Goal: Information Seeking & Learning: Check status

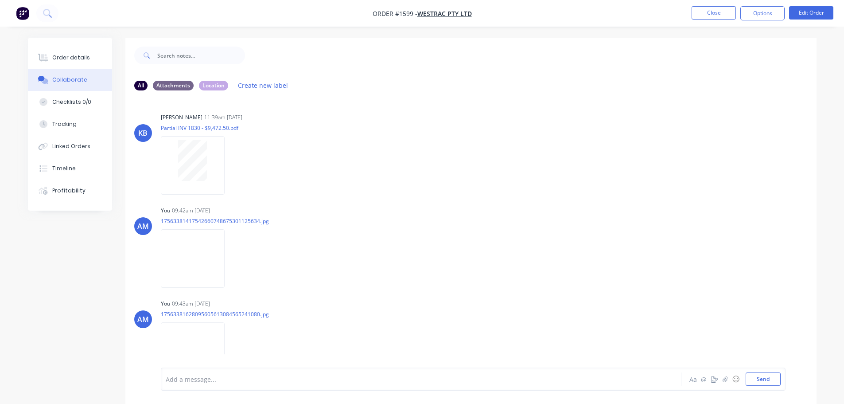
scroll to position [2862, 0]
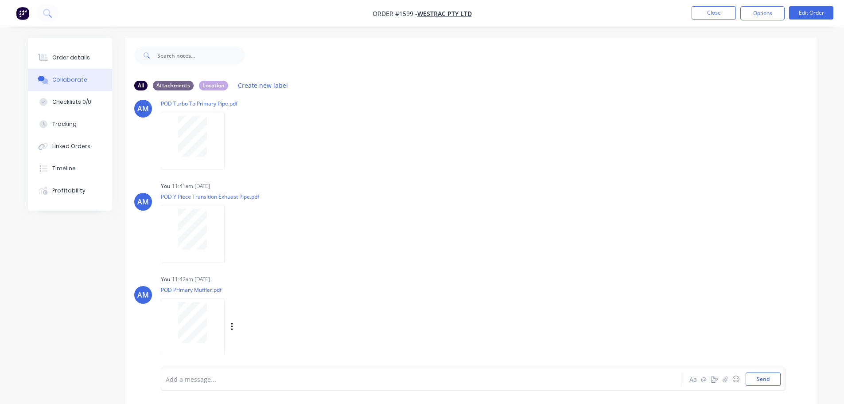
click at [284, 305] on div "Labels Download Delete" at bounding box center [242, 327] width 163 height 66
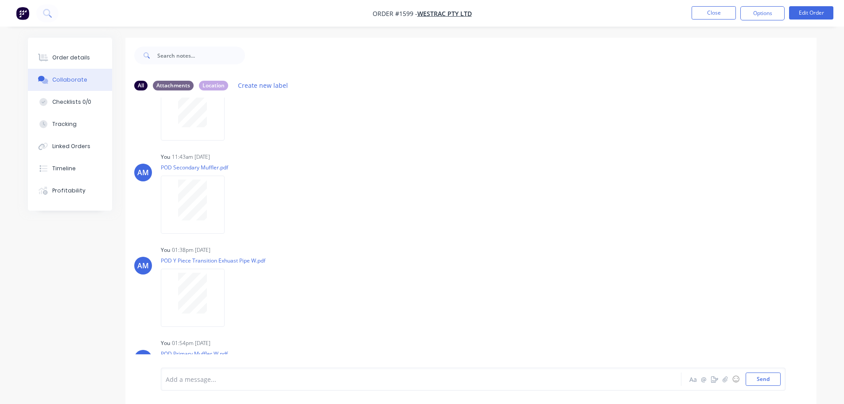
scroll to position [3083, 0]
click at [210, 268] on div at bounding box center [193, 286] width 56 height 41
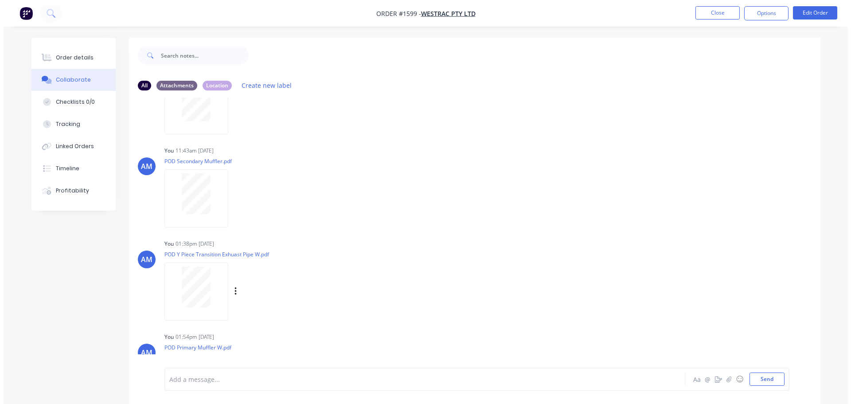
scroll to position [3226, 0]
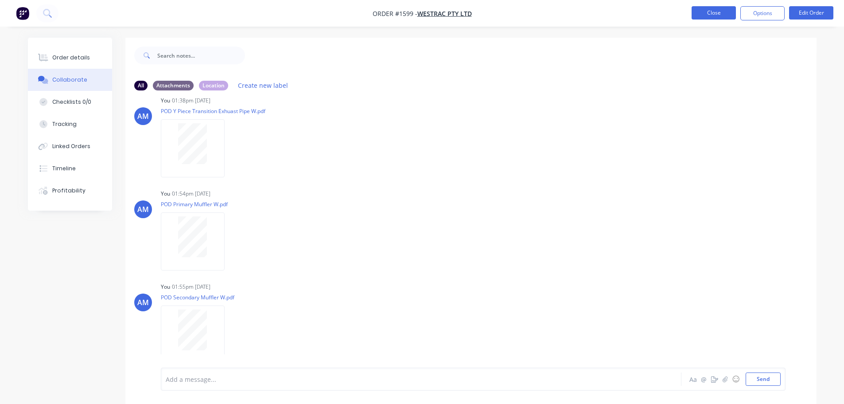
click at [724, 14] on button "Close" at bounding box center [714, 12] width 44 height 13
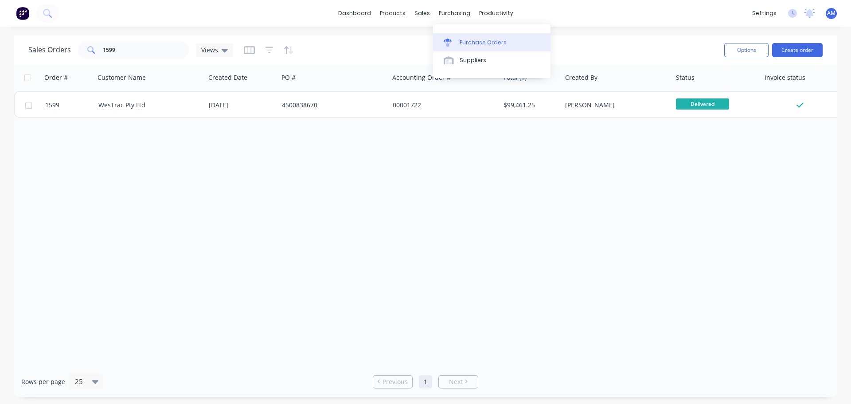
click at [466, 41] on div "Purchase Orders" at bounding box center [483, 43] width 47 height 8
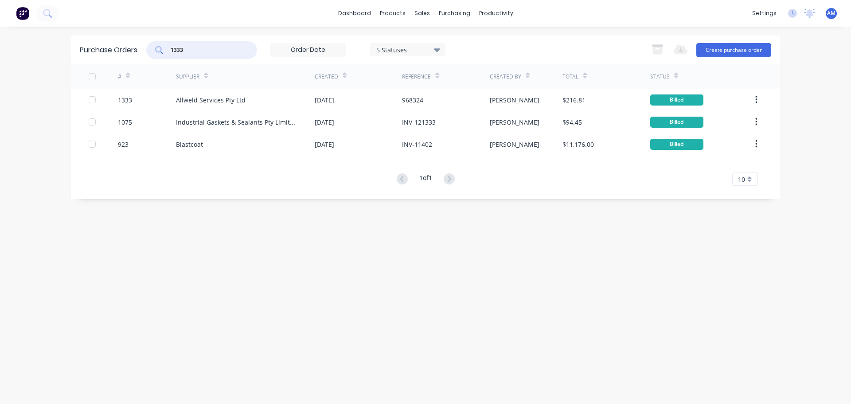
drag, startPoint x: 195, startPoint y: 51, endPoint x: 166, endPoint y: 47, distance: 29.1
click at [166, 47] on div "1333" at bounding box center [201, 50] width 111 height 18
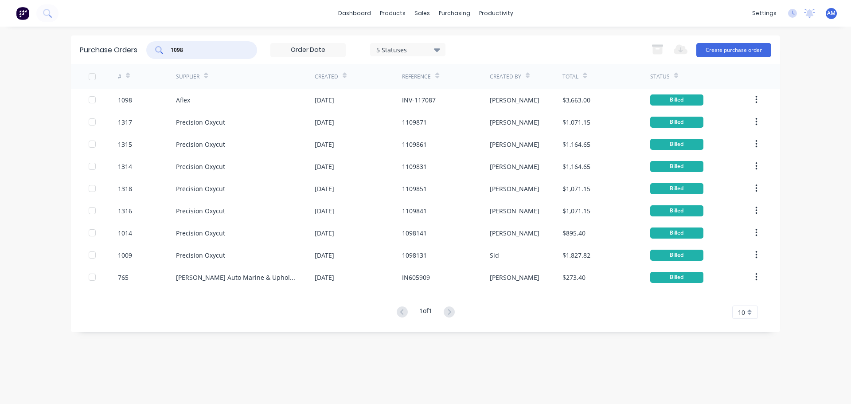
type input "1098"
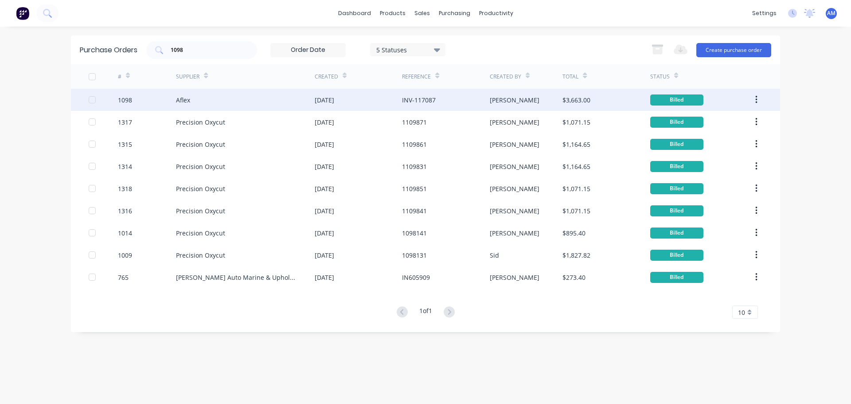
click at [334, 97] on div "[DATE]" at bounding box center [325, 99] width 20 height 9
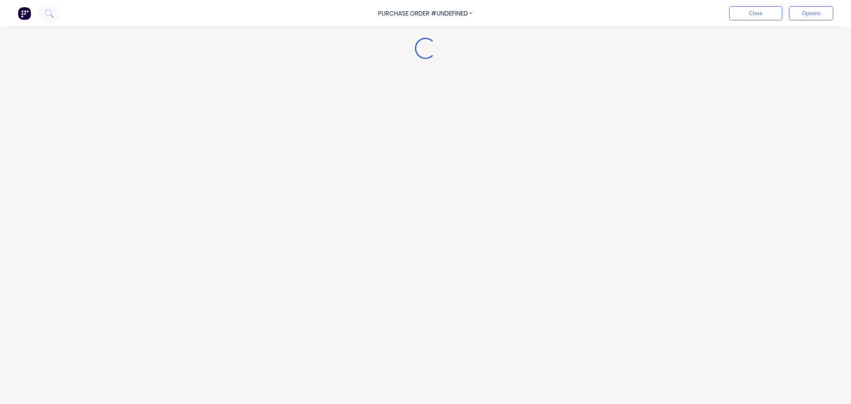
type textarea "x"
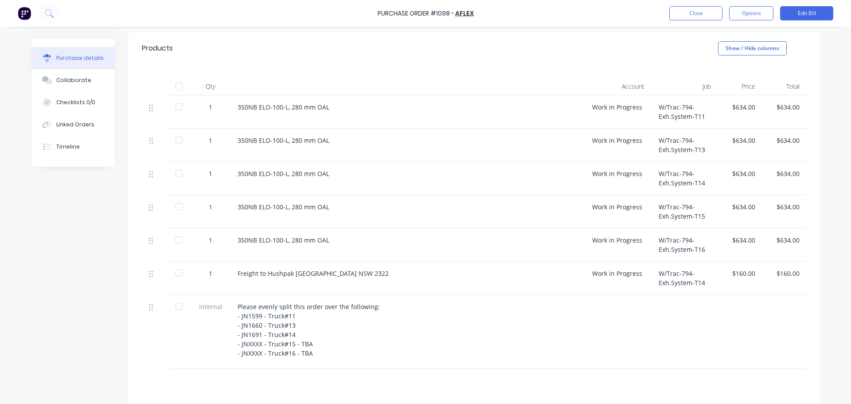
scroll to position [177, 0]
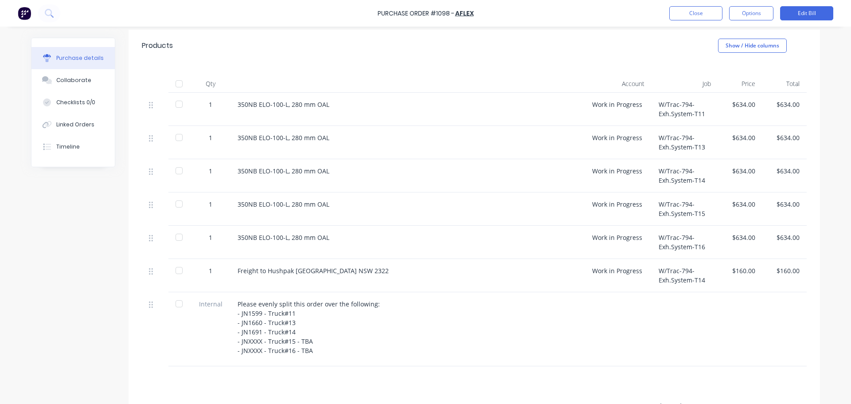
click at [627, 291] on div "Work in Progress" at bounding box center [618, 275] width 66 height 33
drag, startPoint x: 293, startPoint y: 331, endPoint x: 234, endPoint y: 313, distance: 61.0
click at [238, 313] on div "Please evenly split this order over the following: - JN1599 - Truck#11 - JN1660…" at bounding box center [408, 327] width 340 height 56
copy div "- JN1599 - Truck#11 - JN1660 - Truck#13 - JN1691 - Truck#14"
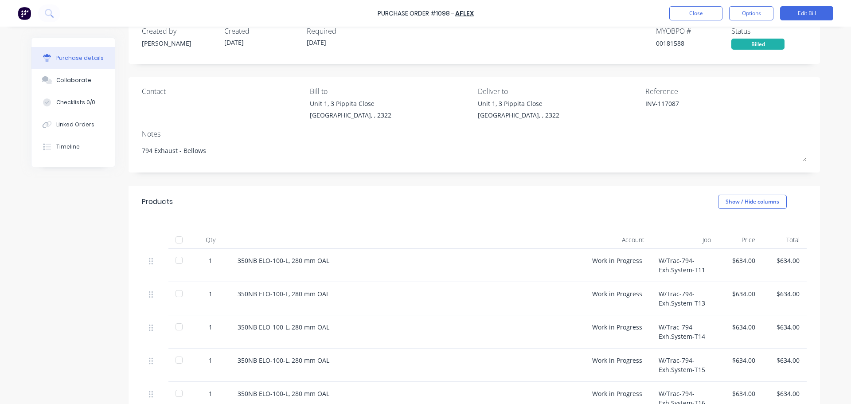
scroll to position [0, 0]
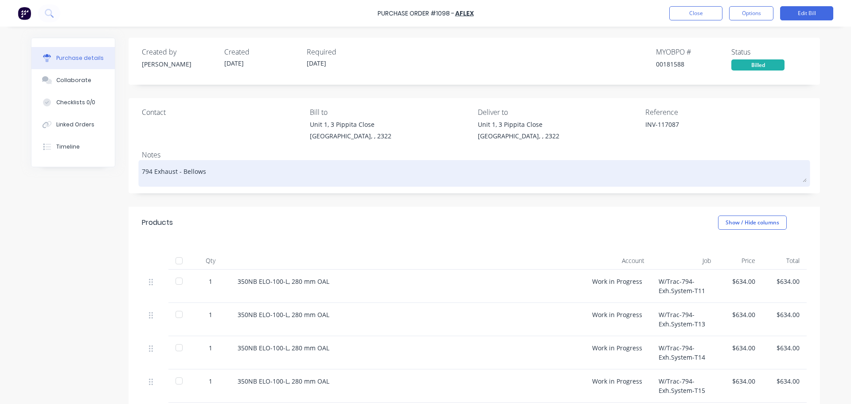
drag, startPoint x: 205, startPoint y: 168, endPoint x: 137, endPoint y: 171, distance: 67.4
click at [142, 171] on div "794 Exhaust - Bellows" at bounding box center [474, 173] width 665 height 22
drag, startPoint x: 137, startPoint y: 171, endPoint x: 167, endPoint y: 170, distance: 29.7
click at [167, 170] on div "794 Exhaust - Bellows" at bounding box center [474, 173] width 665 height 22
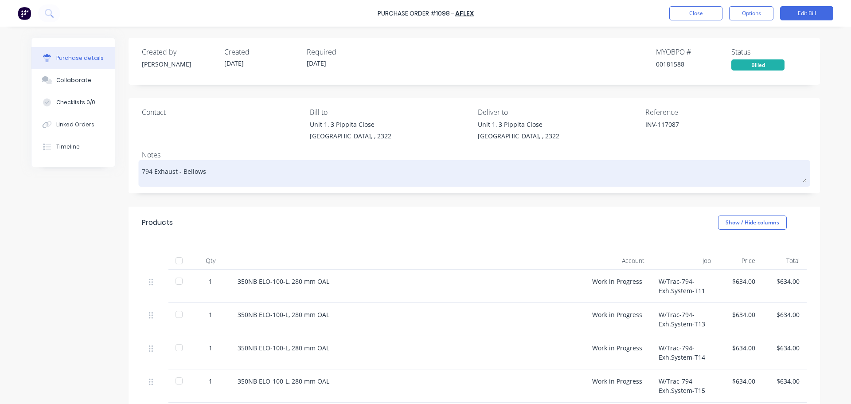
drag, startPoint x: 216, startPoint y: 173, endPoint x: 140, endPoint y: 170, distance: 76.8
click at [142, 170] on textarea "794 Exhaust - Bellows" at bounding box center [474, 172] width 665 height 20
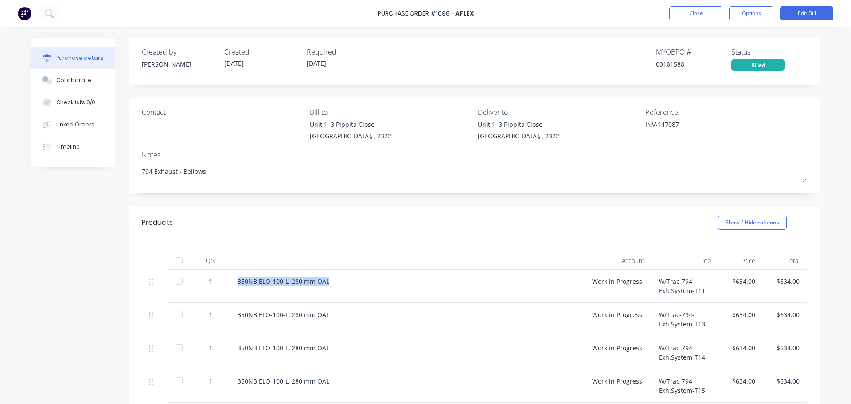
drag, startPoint x: 337, startPoint y: 283, endPoint x: 232, endPoint y: 274, distance: 105.4
click at [232, 274] on div "350NB ELO-100-L, 280 mm OAL" at bounding box center [407, 286] width 355 height 33
copy div "350NB ELO-100-L, 280 mm OAL"
click at [700, 16] on button "Close" at bounding box center [695, 13] width 53 height 14
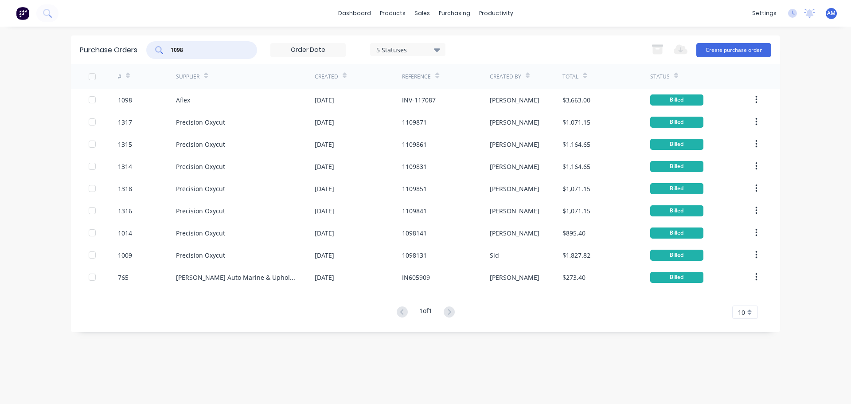
drag, startPoint x: 185, startPoint y: 48, endPoint x: 172, endPoint y: 42, distance: 15.3
click at [172, 42] on div "1098" at bounding box center [201, 50] width 111 height 18
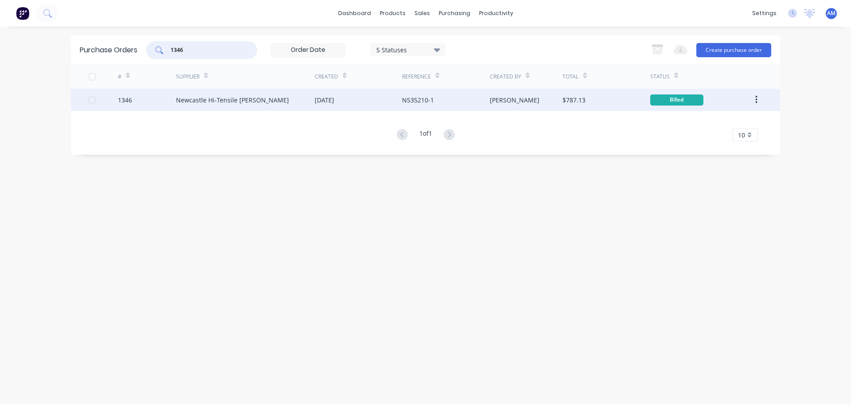
type input "1346"
click at [351, 99] on div "[DATE]" at bounding box center [358, 100] width 87 height 22
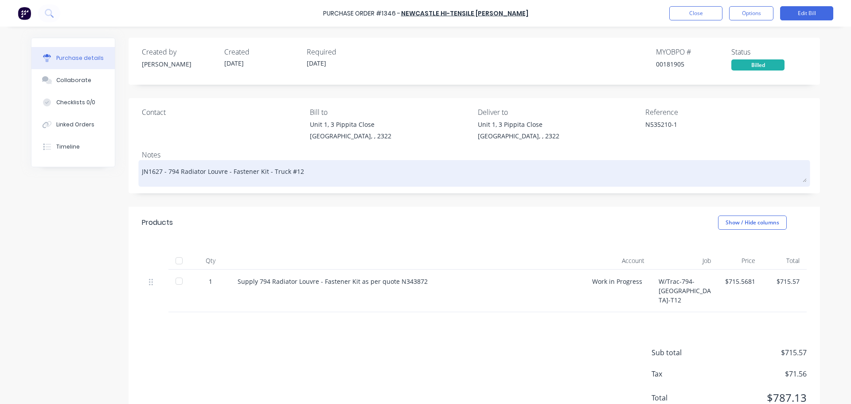
drag, startPoint x: 302, startPoint y: 171, endPoint x: 165, endPoint y: 170, distance: 137.0
click at [165, 170] on textarea "JN1627 - 794 Radiator Louvre - Fastener Kit - Truck #12" at bounding box center [474, 172] width 665 height 20
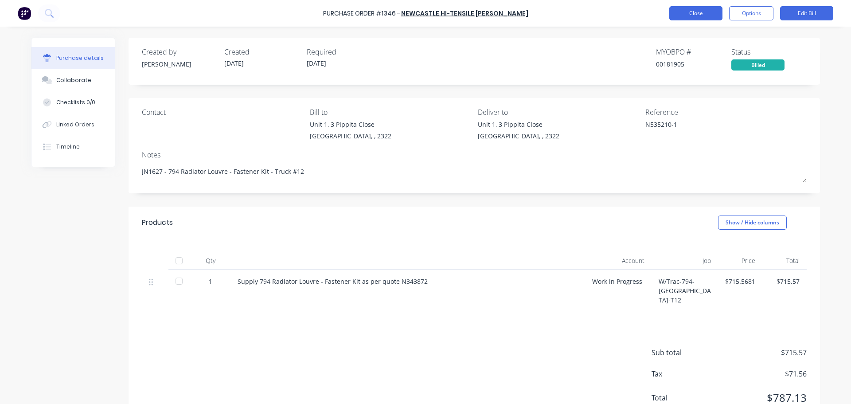
click at [699, 13] on button "Close" at bounding box center [695, 13] width 53 height 14
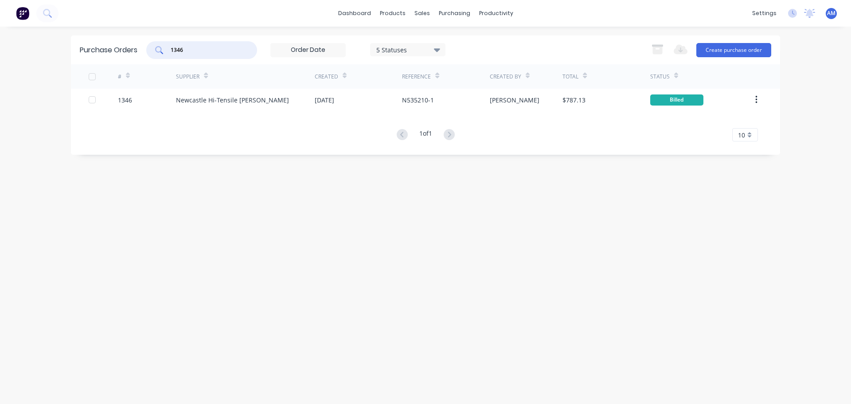
drag, startPoint x: 208, startPoint y: 49, endPoint x: 145, endPoint y: 46, distance: 63.9
click at [145, 46] on div "Purchase Orders 1346 5 Statuses 5 Statuses Export to Excel (XLSX) Create purcha…" at bounding box center [425, 49] width 709 height 29
click at [204, 48] on input "1346" at bounding box center [207, 50] width 74 height 9
click at [173, 53] on input "1346" at bounding box center [207, 50] width 74 height 9
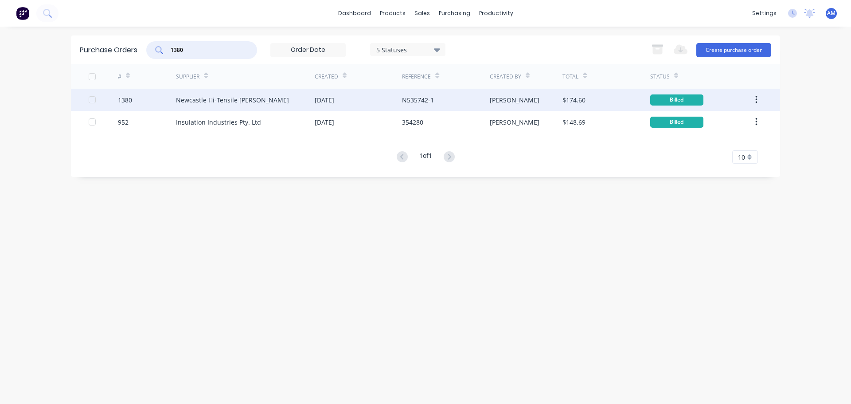
type input "1380"
click at [259, 99] on div "Newcastle Hi-Tensile [PERSON_NAME]" at bounding box center [232, 99] width 113 height 9
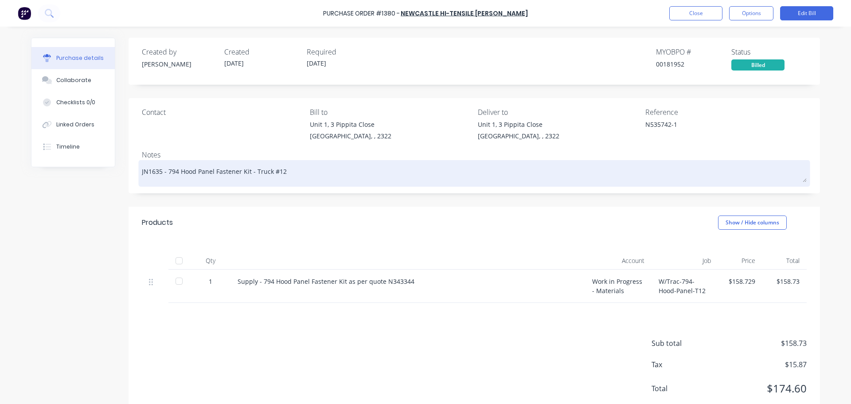
drag, startPoint x: 287, startPoint y: 172, endPoint x: 165, endPoint y: 171, distance: 122.4
click at [165, 171] on textarea "JN1635 - 794 Hood Panel Fastener Kit - Truck #12" at bounding box center [474, 172] width 665 height 20
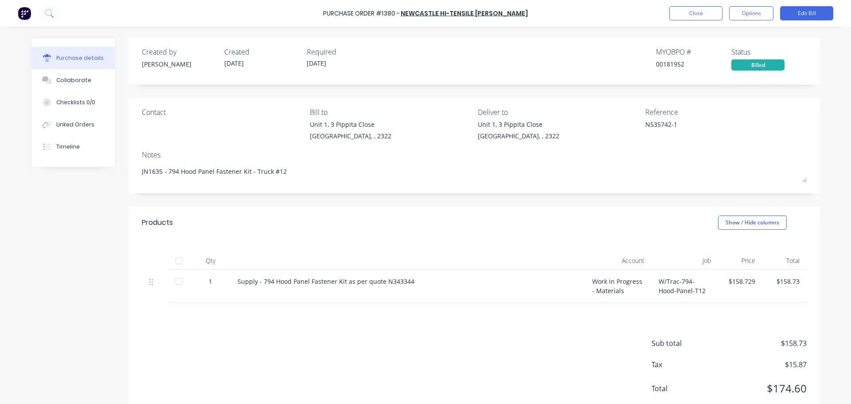
click at [175, 262] on div at bounding box center [179, 261] width 18 height 18
click at [685, 16] on button "Close" at bounding box center [695, 13] width 53 height 14
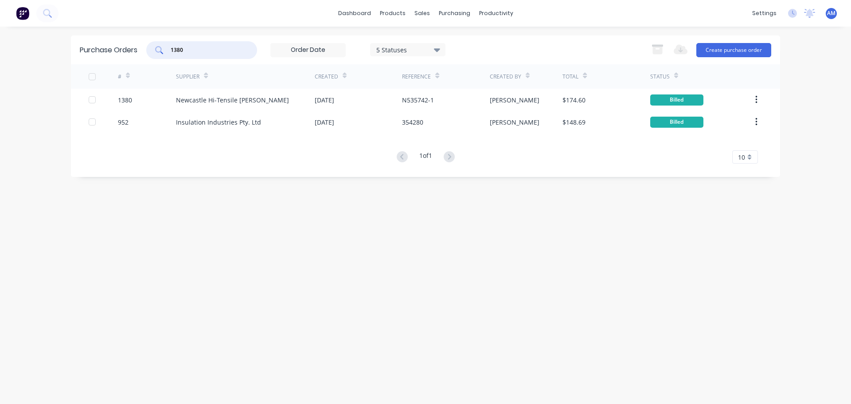
drag, startPoint x: 206, startPoint y: 53, endPoint x: 160, endPoint y: 44, distance: 47.0
click at [160, 44] on div "1380" at bounding box center [201, 50] width 111 height 18
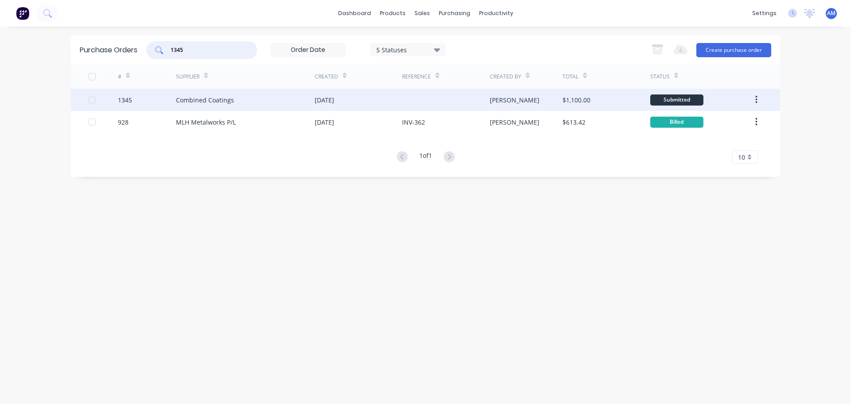
type input "1345"
click at [334, 99] on div "[DATE]" at bounding box center [325, 99] width 20 height 9
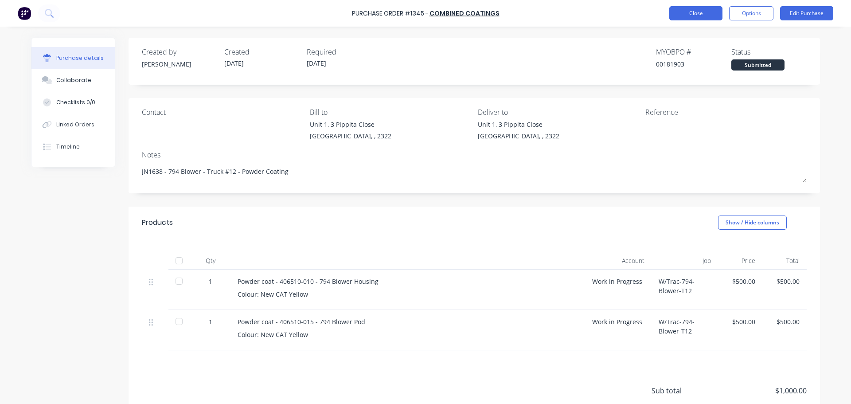
click at [704, 14] on button "Close" at bounding box center [695, 13] width 53 height 14
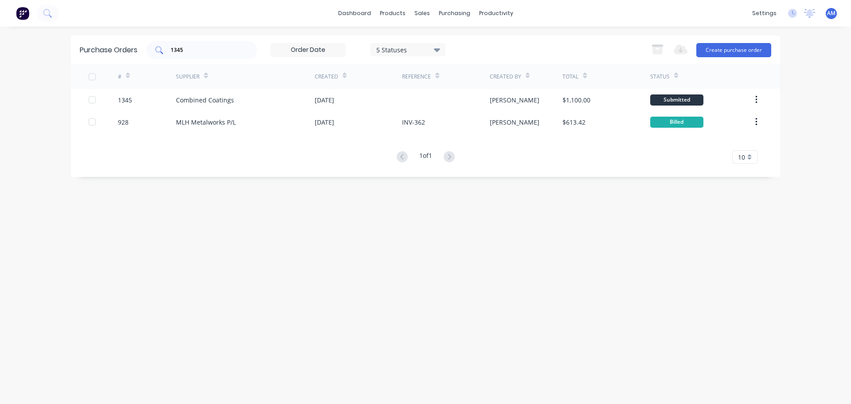
click at [198, 45] on div "1345" at bounding box center [201, 50] width 111 height 18
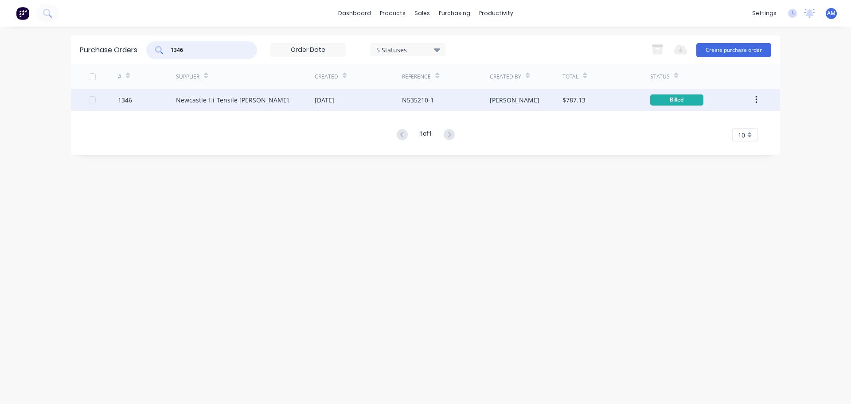
type input "1346"
click at [334, 100] on div "[DATE]" at bounding box center [325, 99] width 20 height 9
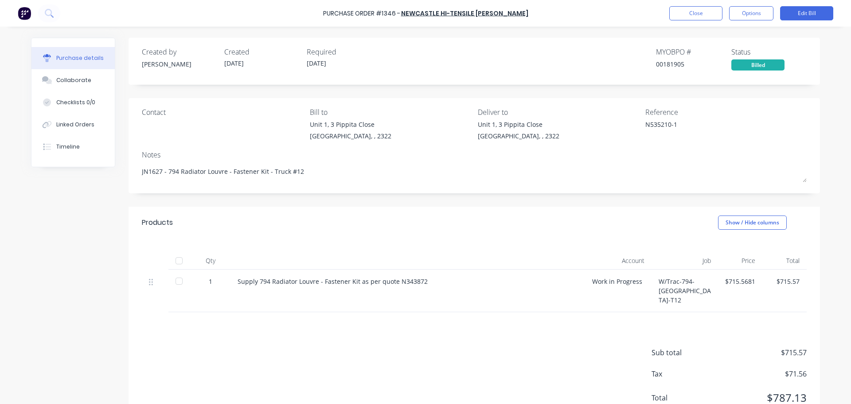
click at [173, 259] on div at bounding box center [179, 261] width 18 height 18
click at [706, 11] on button "Close" at bounding box center [695, 13] width 53 height 14
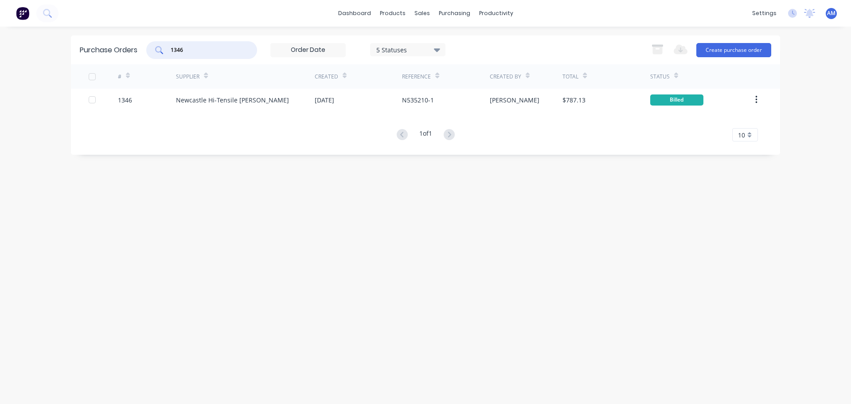
click at [222, 47] on input "1346" at bounding box center [207, 50] width 74 height 9
type input "1384"
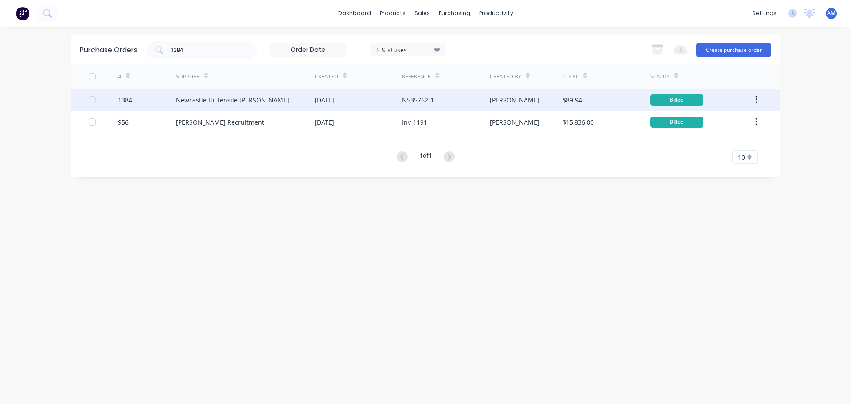
click at [334, 95] on div "[DATE]" at bounding box center [325, 99] width 20 height 9
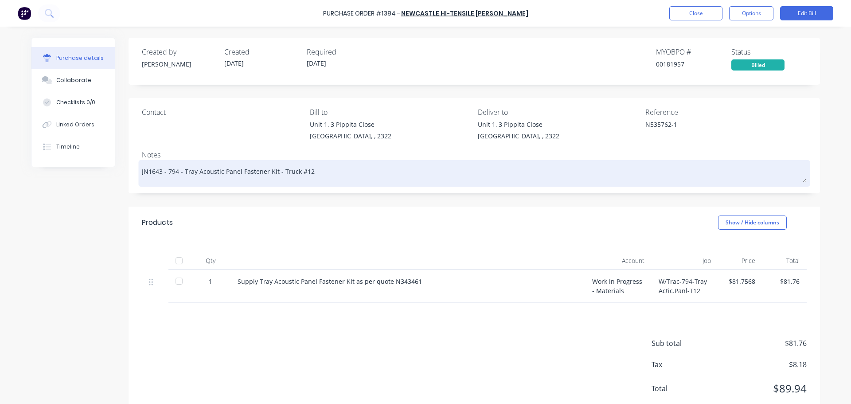
drag, startPoint x: 305, startPoint y: 171, endPoint x: 164, endPoint y: 172, distance: 141.8
click at [164, 172] on textarea "JN1643 - 794 - Tray Acoustic Panel Fastener Kit - Truck #12" at bounding box center [474, 172] width 665 height 20
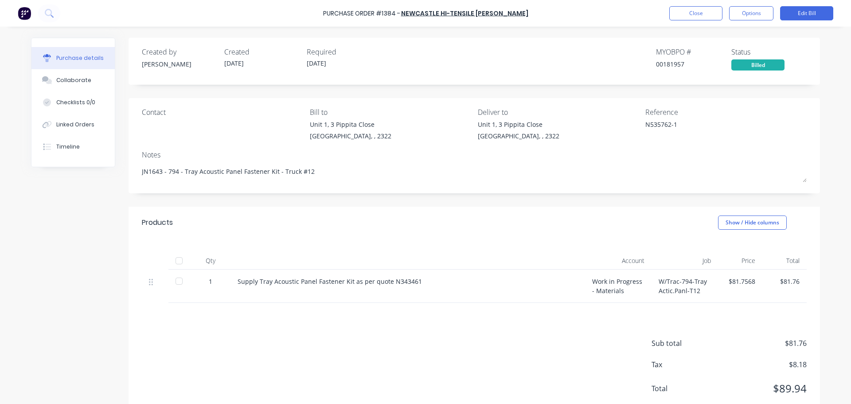
drag, startPoint x: 176, startPoint y: 262, endPoint x: 181, endPoint y: 262, distance: 4.9
click at [176, 262] on div at bounding box center [179, 261] width 18 height 18
click at [693, 13] on button "Close" at bounding box center [695, 13] width 53 height 14
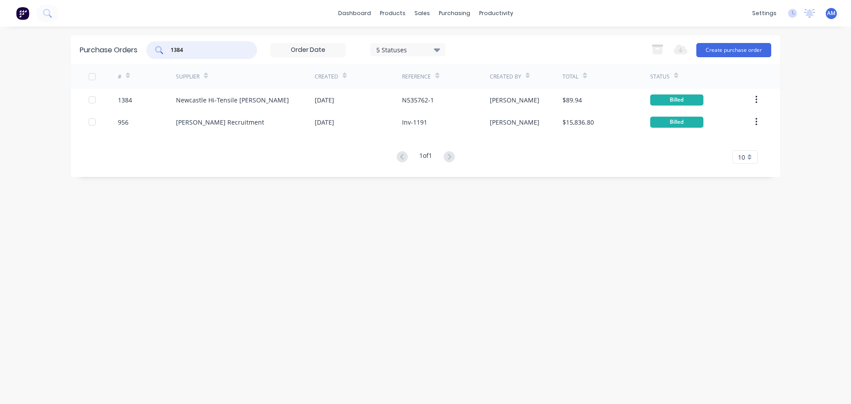
drag, startPoint x: 195, startPoint y: 49, endPoint x: 167, endPoint y: 47, distance: 28.4
click at [167, 47] on div "1384" at bounding box center [201, 50] width 111 height 18
type input "1382"
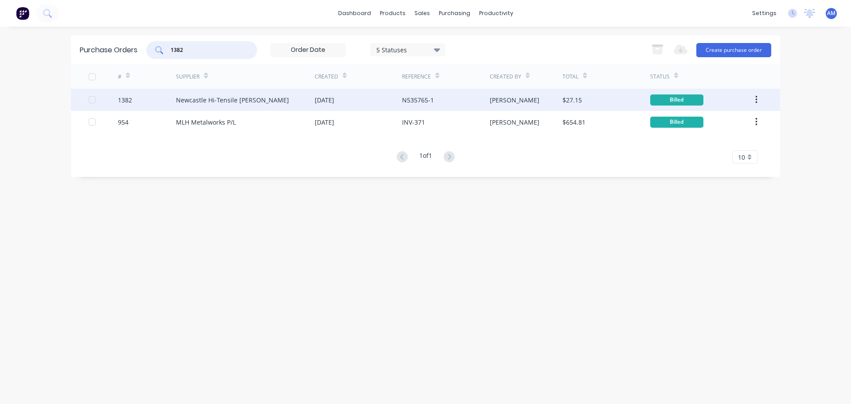
click at [247, 99] on div "Newcastle Hi-Tensile [PERSON_NAME]" at bounding box center [232, 99] width 113 height 9
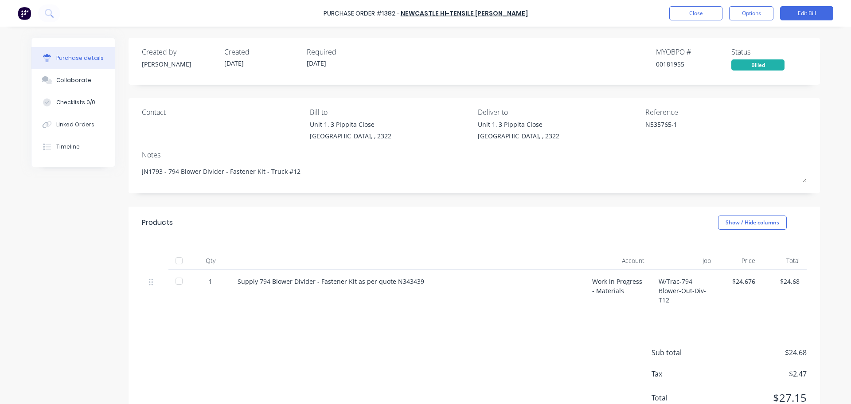
click at [179, 261] on div at bounding box center [179, 261] width 18 height 18
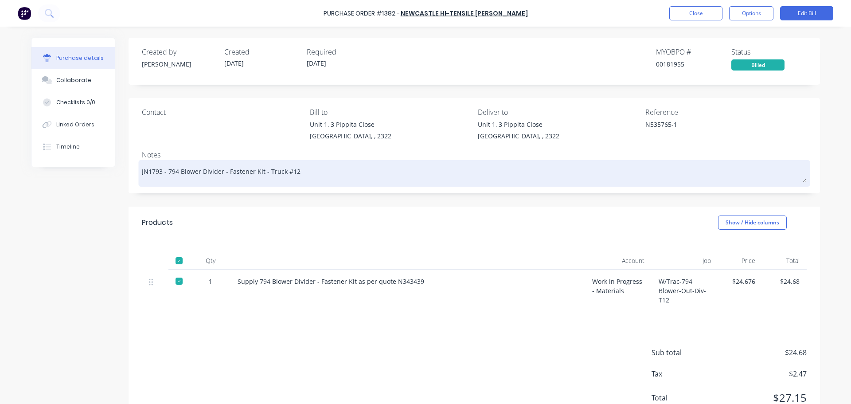
drag, startPoint x: 295, startPoint y: 171, endPoint x: 274, endPoint y: 175, distance: 21.1
click at [273, 173] on textarea "JN1793 - 794 Blower Divider - Fastener Kit - Truck #12" at bounding box center [474, 172] width 665 height 20
click at [274, 175] on textarea "JN1793 - 794 Blower Divider - Fastener Kit - Truck #12" at bounding box center [474, 172] width 665 height 20
drag, startPoint x: 293, startPoint y: 173, endPoint x: 164, endPoint y: 170, distance: 129.5
click at [164, 170] on textarea "JN1793 - 794 Blower Divider - Fastener Kit - Truck #12" at bounding box center [474, 172] width 665 height 20
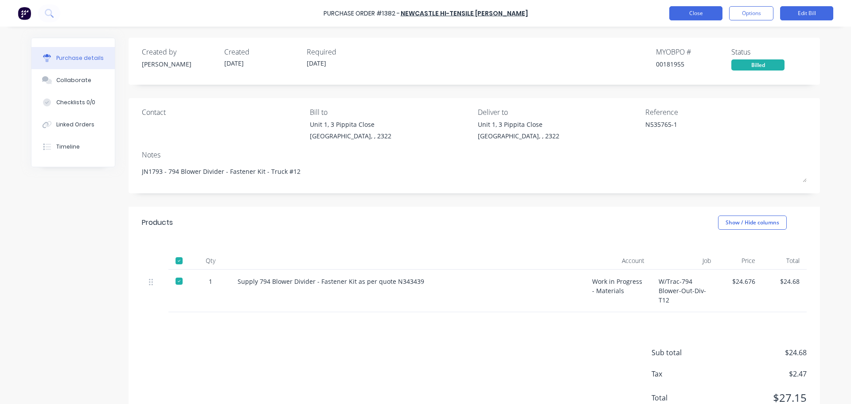
click at [697, 12] on button "Close" at bounding box center [695, 13] width 53 height 14
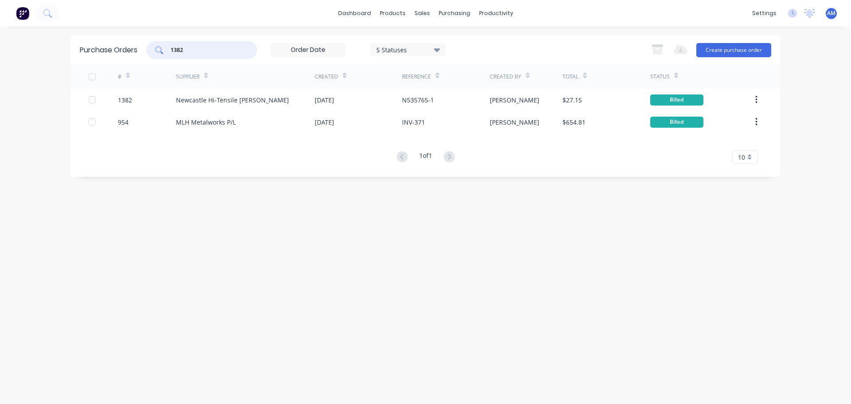
drag, startPoint x: 191, startPoint y: 50, endPoint x: 170, endPoint y: 48, distance: 20.9
click at [170, 48] on div "1382" at bounding box center [201, 50] width 111 height 18
type input "1360"
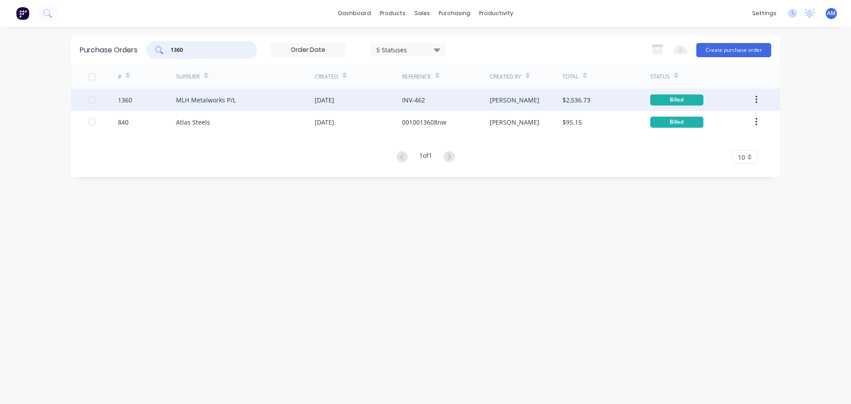
click at [334, 101] on div "[DATE]" at bounding box center [325, 99] width 20 height 9
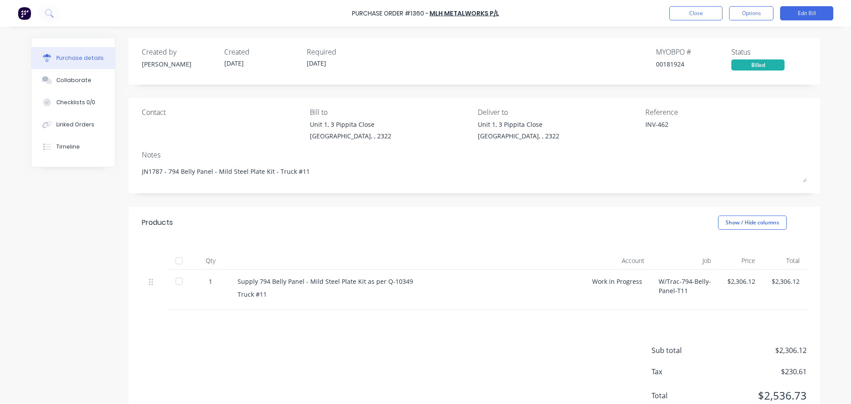
click at [174, 260] on div at bounding box center [179, 261] width 18 height 18
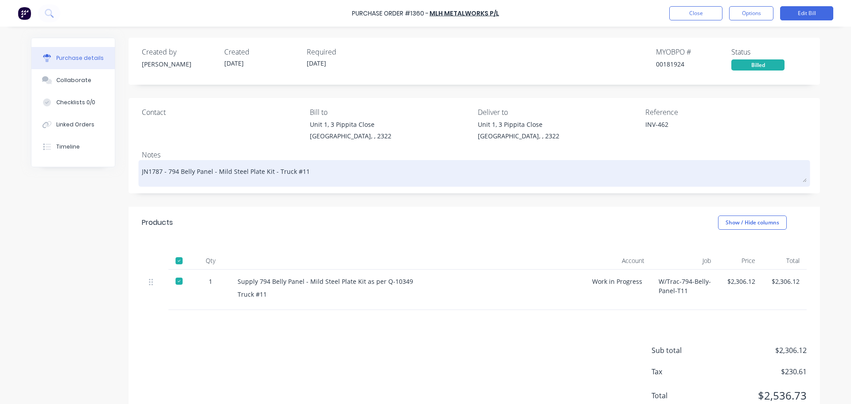
drag, startPoint x: 292, startPoint y: 173, endPoint x: 165, endPoint y: 173, distance: 126.8
click at [165, 173] on textarea "JN1787 - 794 Belly Panel - Mild Steel Plate Kit - Truck #11" at bounding box center [474, 172] width 665 height 20
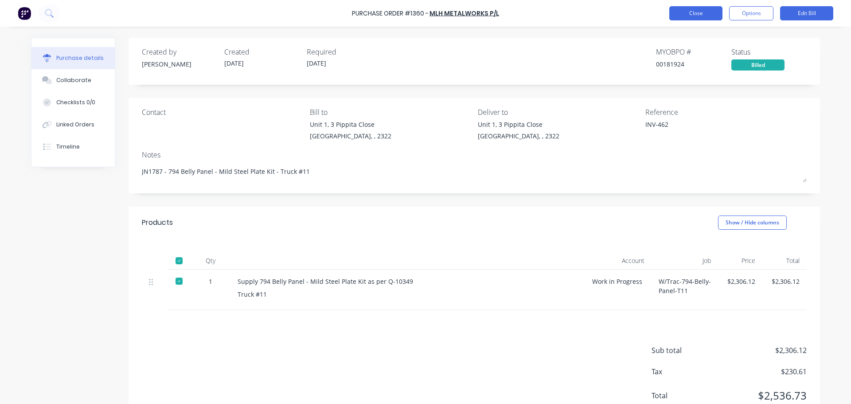
click at [701, 14] on button "Close" at bounding box center [695, 13] width 53 height 14
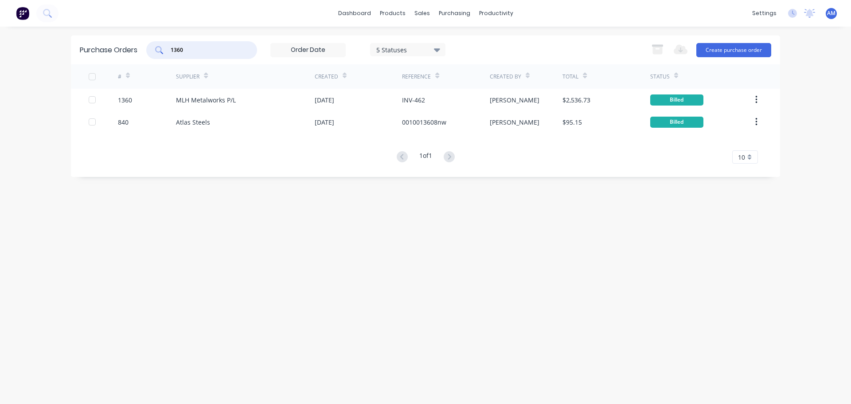
drag, startPoint x: 192, startPoint y: 51, endPoint x: 170, endPoint y: 49, distance: 22.7
click at [170, 49] on div "1360" at bounding box center [201, 50] width 111 height 18
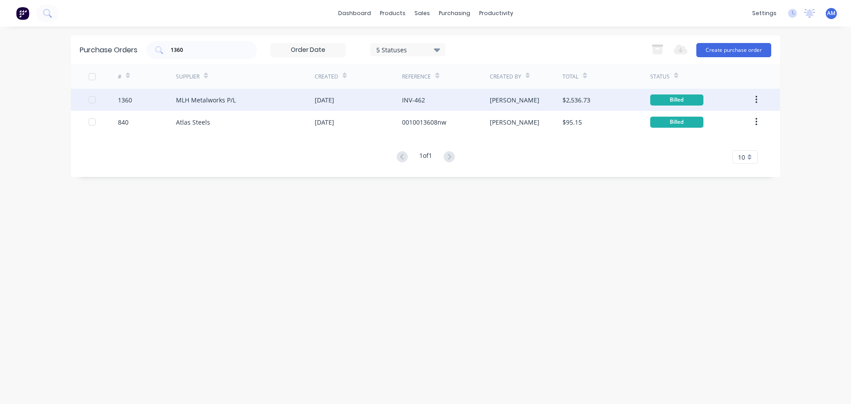
click at [223, 100] on div "MLH Metalworks P/L" at bounding box center [206, 99] width 60 height 9
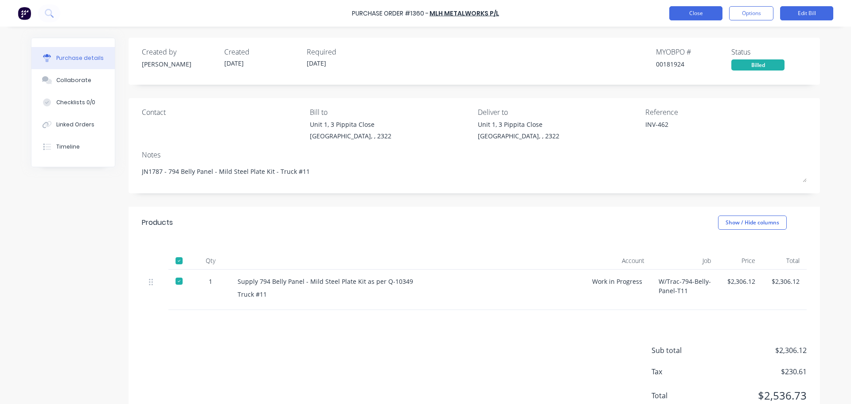
click at [680, 11] on button "Close" at bounding box center [695, 13] width 53 height 14
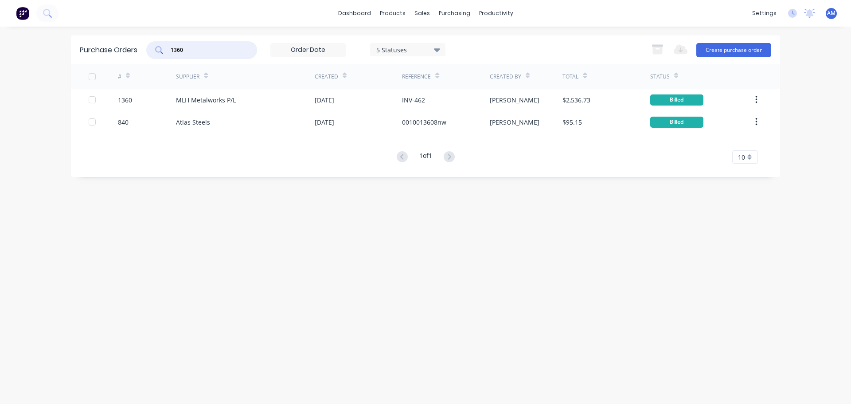
drag, startPoint x: 183, startPoint y: 51, endPoint x: 171, endPoint y: 50, distance: 12.0
click at [171, 50] on input "1360" at bounding box center [207, 50] width 74 height 9
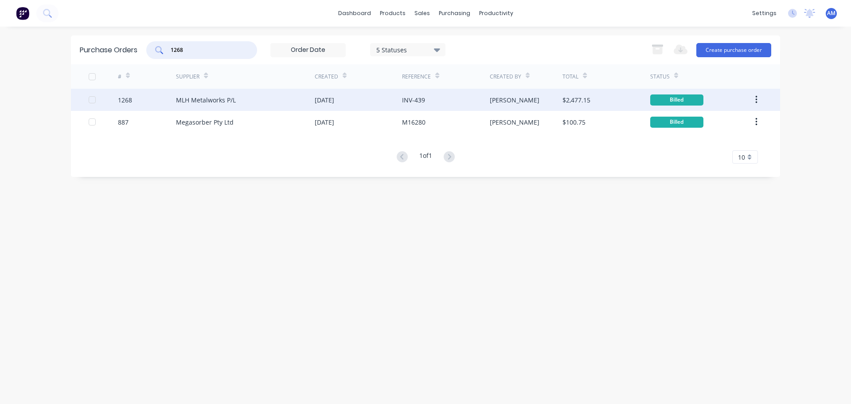
type input "1268"
click at [234, 100] on div "MLH Metalworks P/L" at bounding box center [206, 99] width 60 height 9
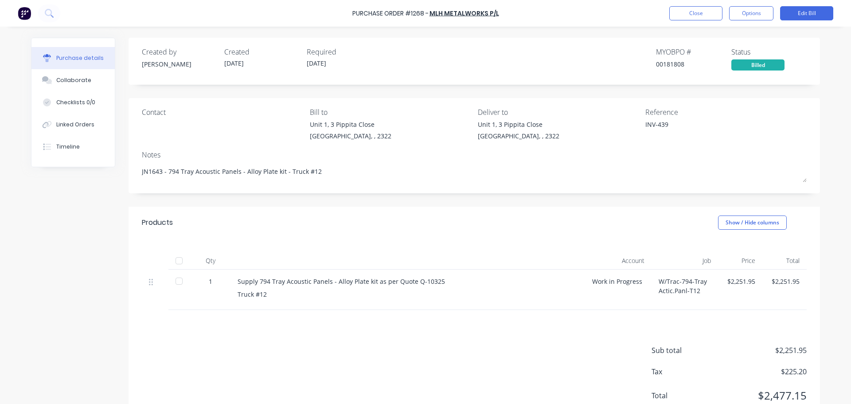
drag, startPoint x: 174, startPoint y: 260, endPoint x: 191, endPoint y: 255, distance: 18.3
click at [176, 260] on div at bounding box center [179, 261] width 18 height 18
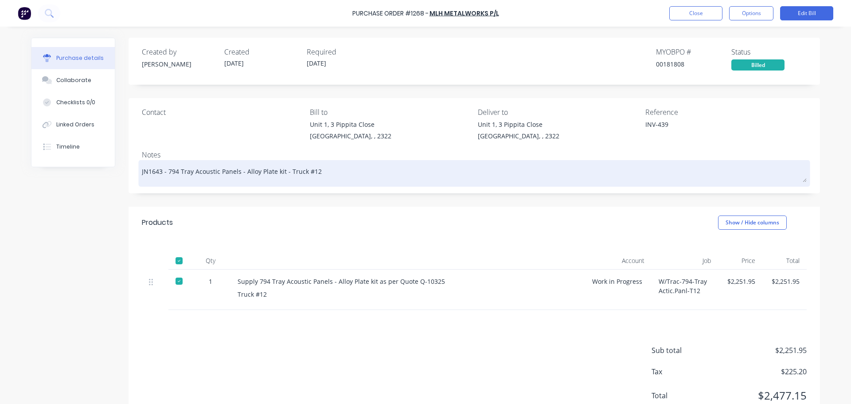
drag, startPoint x: 314, startPoint y: 172, endPoint x: 164, endPoint y: 172, distance: 149.4
click at [164, 172] on textarea "JN1643 - 794 Tray Acoustic Panels - Alloy Plate kit - Truck #12" at bounding box center [474, 172] width 665 height 20
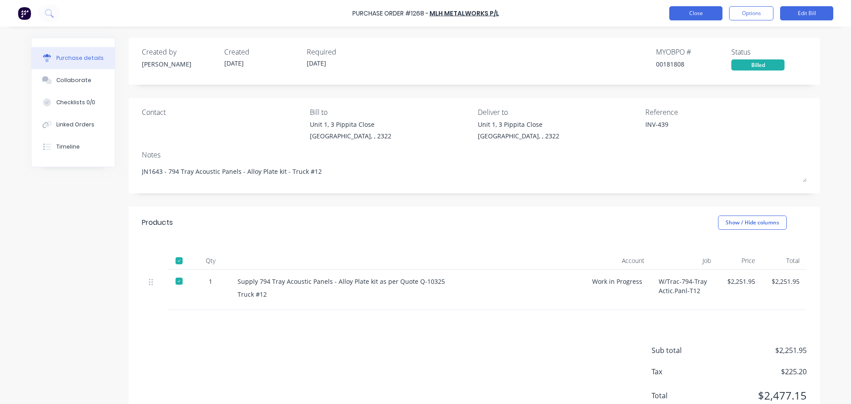
click at [689, 10] on button "Close" at bounding box center [695, 13] width 53 height 14
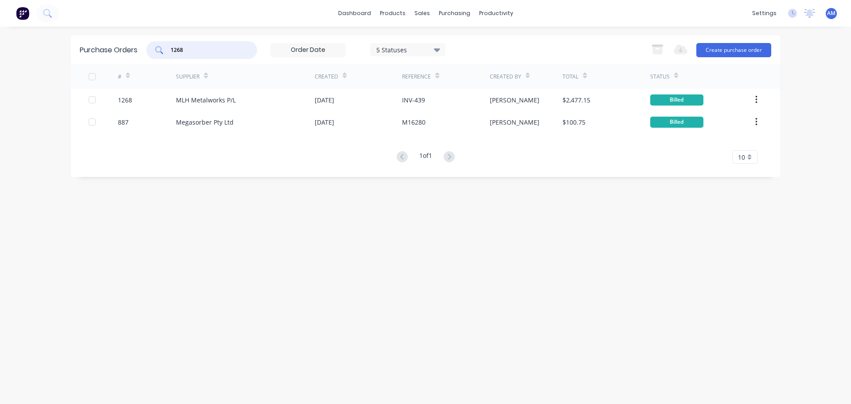
drag, startPoint x: 202, startPoint y: 50, endPoint x: 168, endPoint y: 56, distance: 35.1
click at [168, 56] on div "1268" at bounding box center [201, 50] width 111 height 18
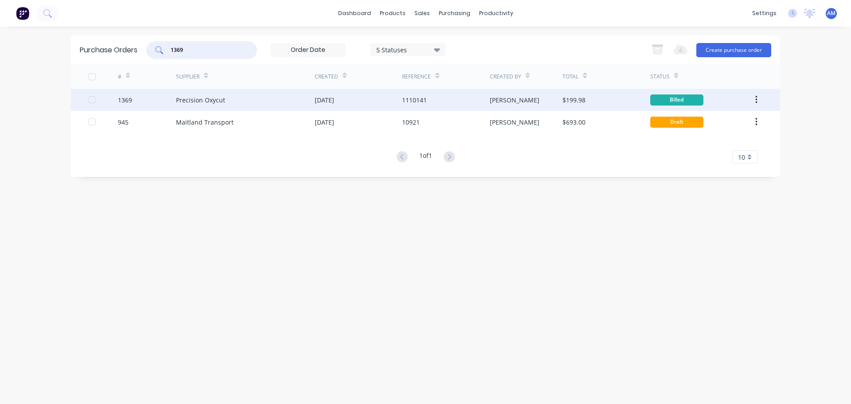
type input "1369"
click at [334, 100] on div "[DATE]" at bounding box center [325, 99] width 20 height 9
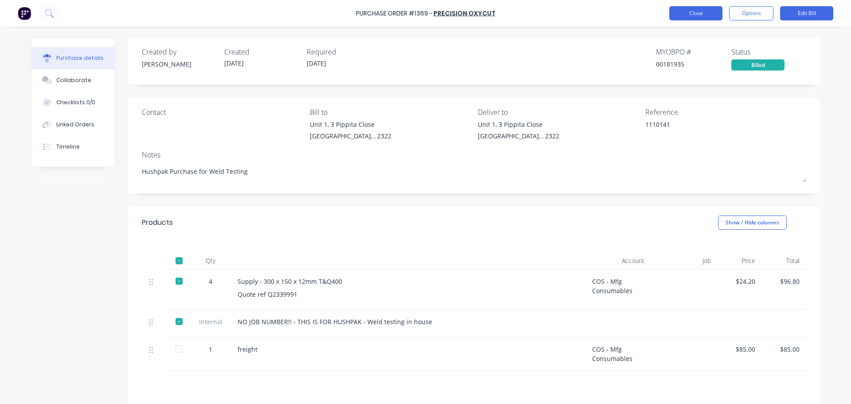
click at [709, 14] on button "Close" at bounding box center [695, 13] width 53 height 14
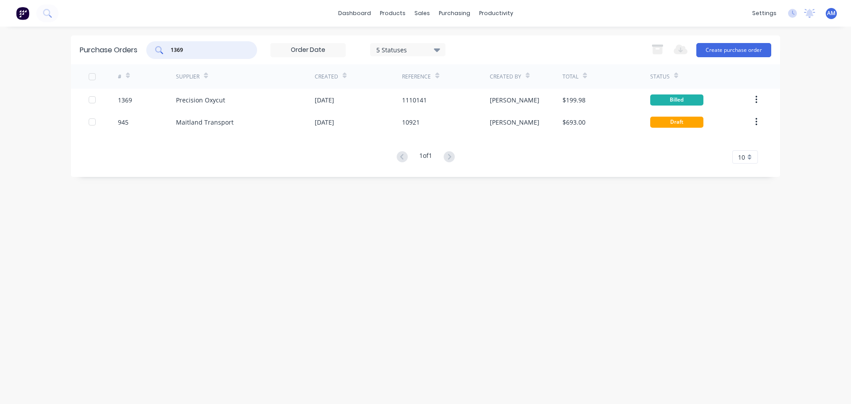
drag, startPoint x: 183, startPoint y: 52, endPoint x: 168, endPoint y: 52, distance: 15.1
click at [168, 52] on div "1369" at bounding box center [201, 50] width 111 height 18
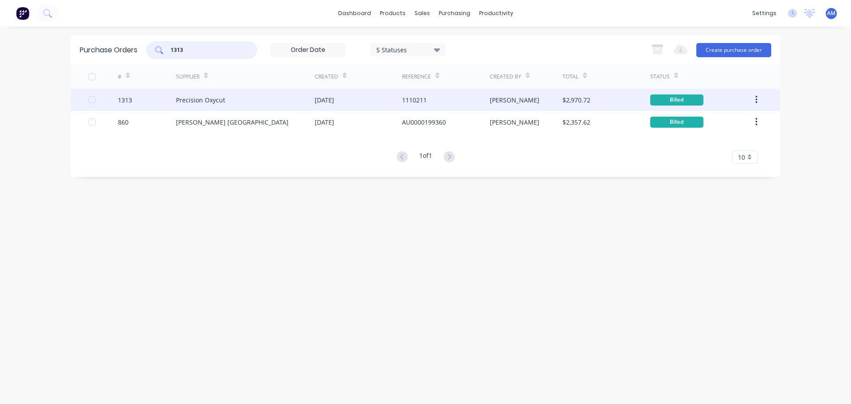
type input "1313"
click at [334, 102] on div "[DATE]" at bounding box center [325, 99] width 20 height 9
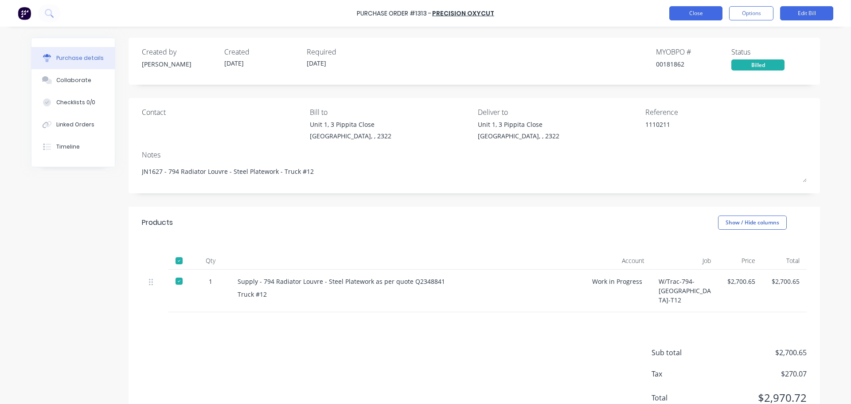
click at [695, 12] on button "Close" at bounding box center [695, 13] width 53 height 14
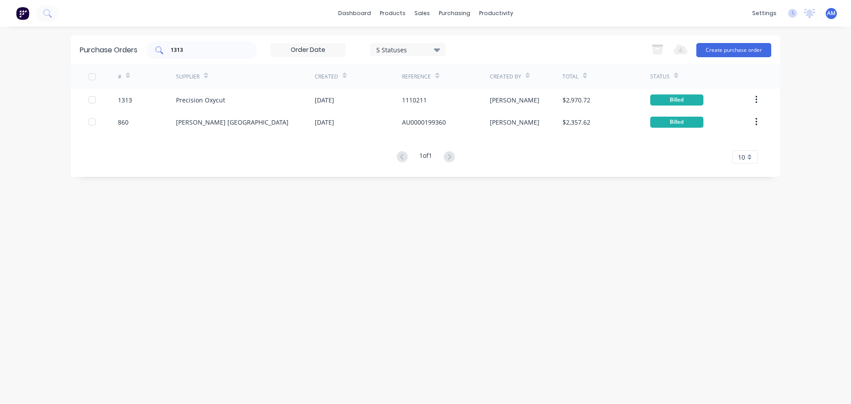
drag, startPoint x: 175, startPoint y: 50, endPoint x: 153, endPoint y: 51, distance: 22.2
click at [153, 51] on div "1313" at bounding box center [201, 50] width 111 height 18
drag, startPoint x: 179, startPoint y: 51, endPoint x: 172, endPoint y: 51, distance: 7.1
click at [172, 51] on input "1313" at bounding box center [207, 50] width 74 height 9
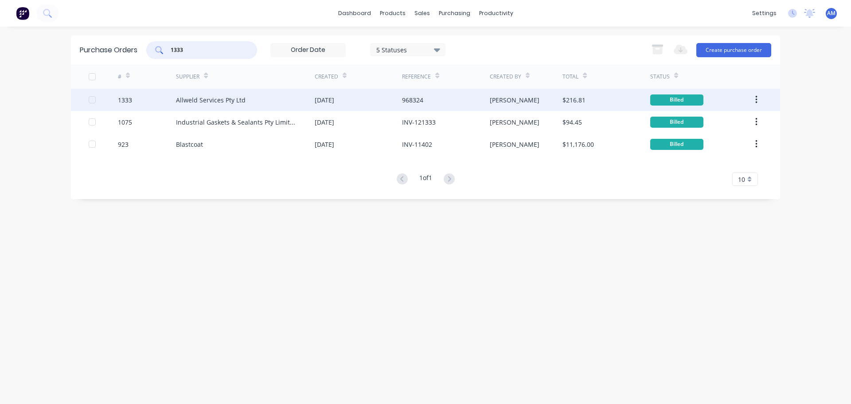
type input "1333"
click at [198, 97] on div "Allweld Services Pty Ltd" at bounding box center [211, 99] width 70 height 9
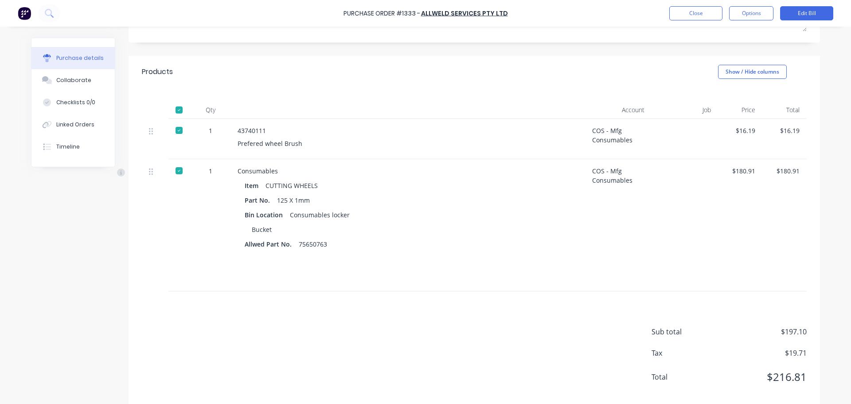
scroll to position [164, 0]
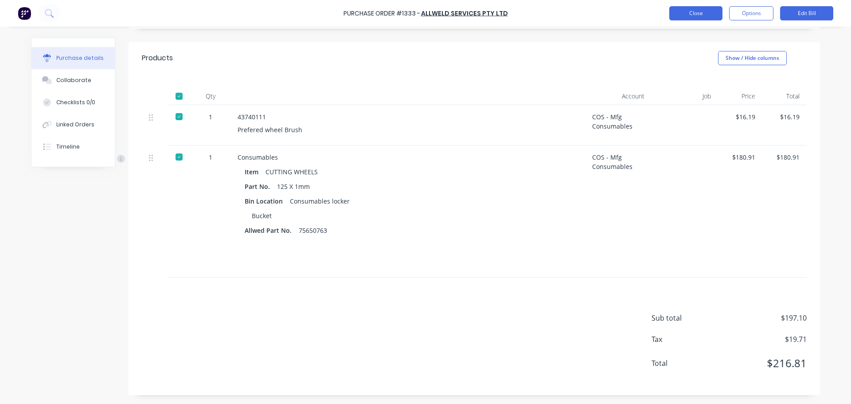
click at [683, 15] on button "Close" at bounding box center [695, 13] width 53 height 14
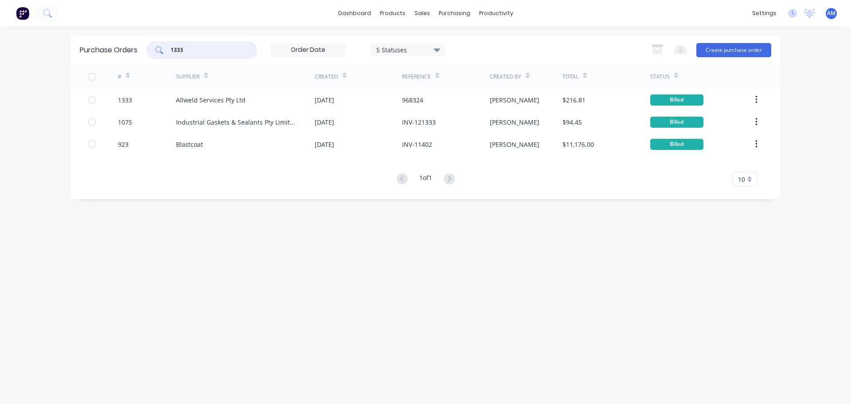
drag, startPoint x: 189, startPoint y: 54, endPoint x: 160, endPoint y: 50, distance: 29.5
click at [160, 50] on div "1333" at bounding box center [201, 50] width 111 height 18
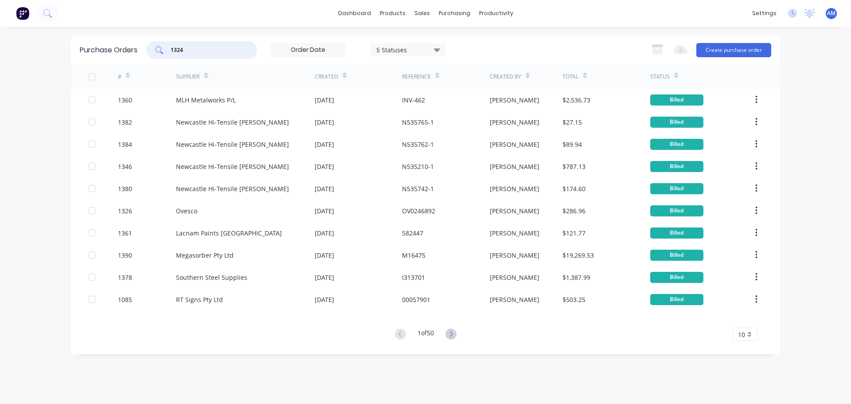
type input "1324"
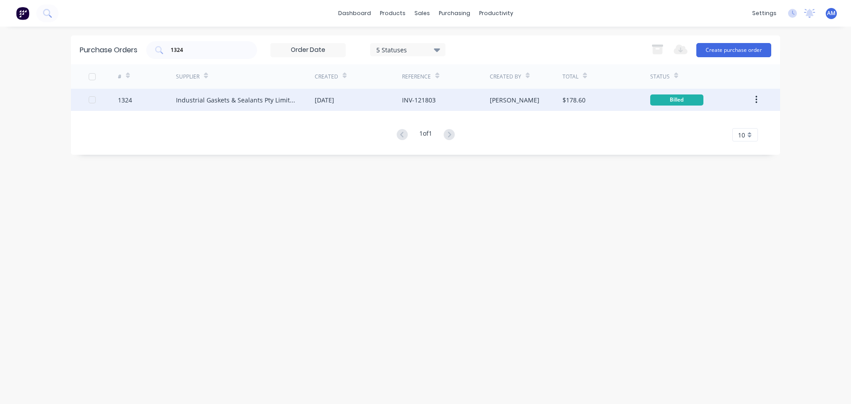
click at [297, 99] on div "Industrial Gaskets & Sealants Pty Limited" at bounding box center [245, 100] width 139 height 22
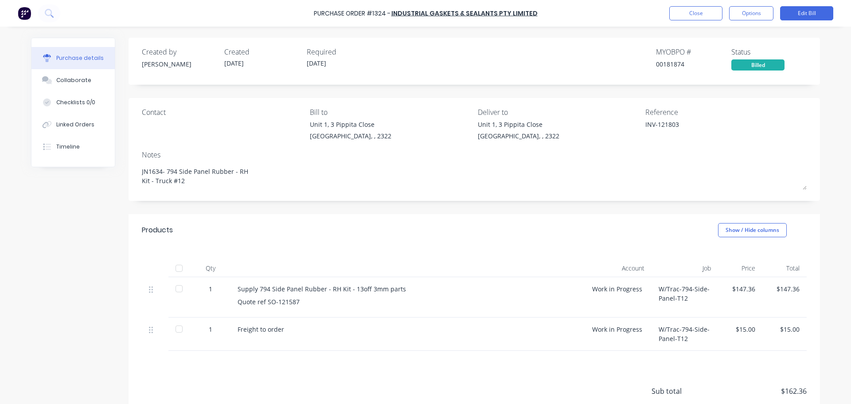
click at [177, 269] on div at bounding box center [179, 268] width 18 height 18
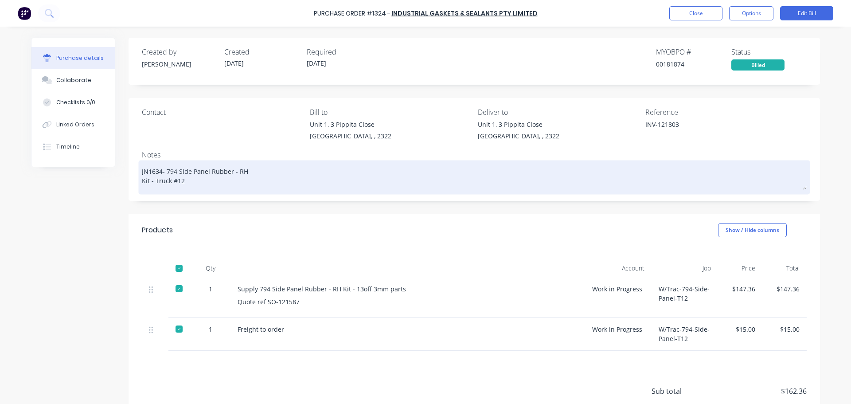
drag, startPoint x: 164, startPoint y: 172, endPoint x: 248, endPoint y: 178, distance: 84.5
click at [248, 178] on textarea "JN1634- 794 Side Panel Rubber - RH Kit - Truck #12" at bounding box center [474, 175] width 665 height 27
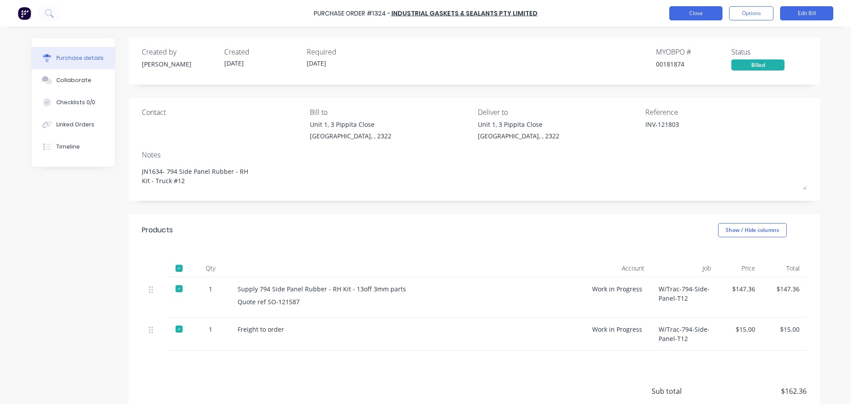
click at [702, 16] on button "Close" at bounding box center [695, 13] width 53 height 14
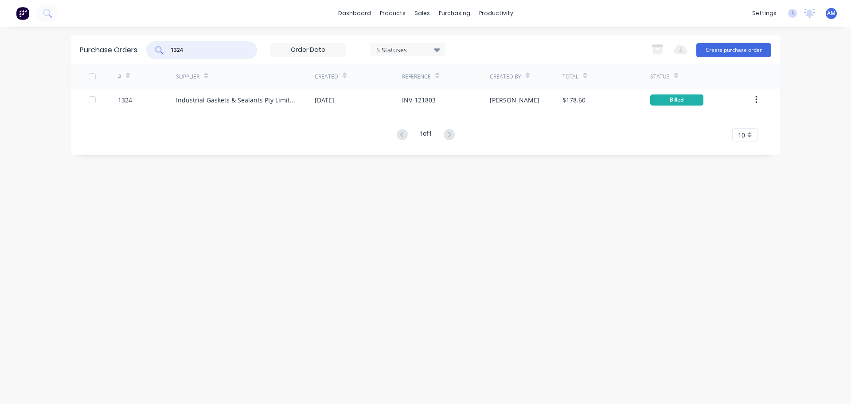
drag, startPoint x: 183, startPoint y: 47, endPoint x: 169, endPoint y: 46, distance: 13.3
click at [169, 46] on div "1324" at bounding box center [201, 50] width 111 height 18
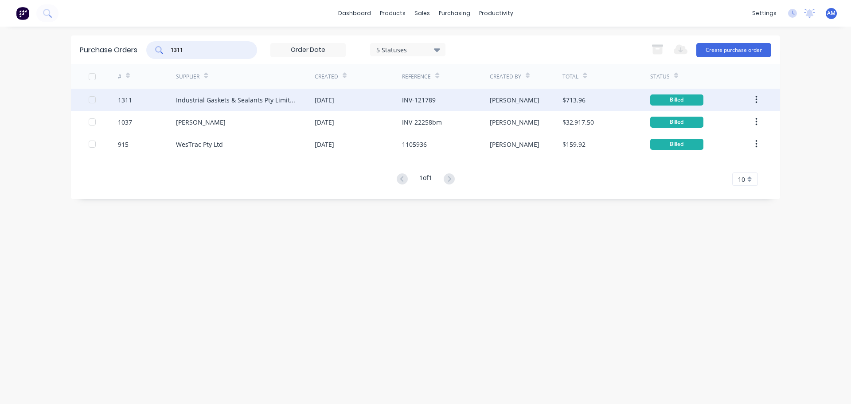
type input "1311"
click at [323, 99] on div "[DATE]" at bounding box center [325, 99] width 20 height 9
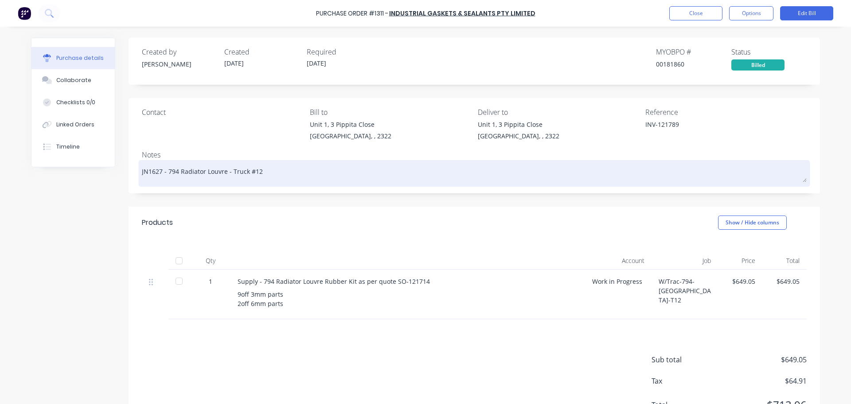
drag, startPoint x: 258, startPoint y: 172, endPoint x: 166, endPoint y: 174, distance: 91.8
click at [166, 174] on textarea "JN1627 - 794 Radiator Louvre - Truck #12" at bounding box center [474, 172] width 665 height 20
drag, startPoint x: 161, startPoint y: 171, endPoint x: 261, endPoint y: 172, distance: 99.7
click at [261, 172] on textarea "JN1627 - 794 Radiator Louvre - Truck #12" at bounding box center [474, 172] width 665 height 20
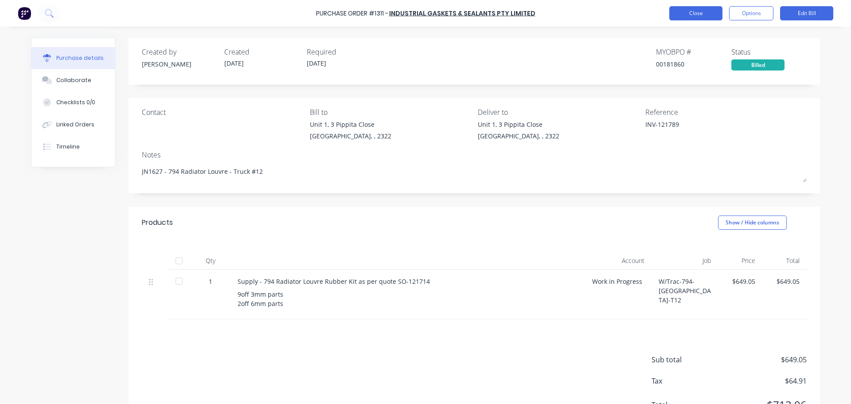
click at [695, 16] on button "Close" at bounding box center [695, 13] width 53 height 14
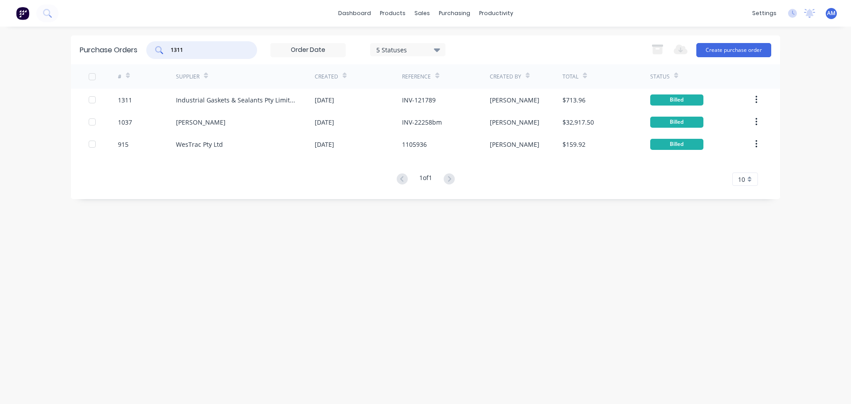
drag, startPoint x: 191, startPoint y: 51, endPoint x: 160, endPoint y: 49, distance: 30.6
click at [160, 49] on div "1311" at bounding box center [201, 50] width 111 height 18
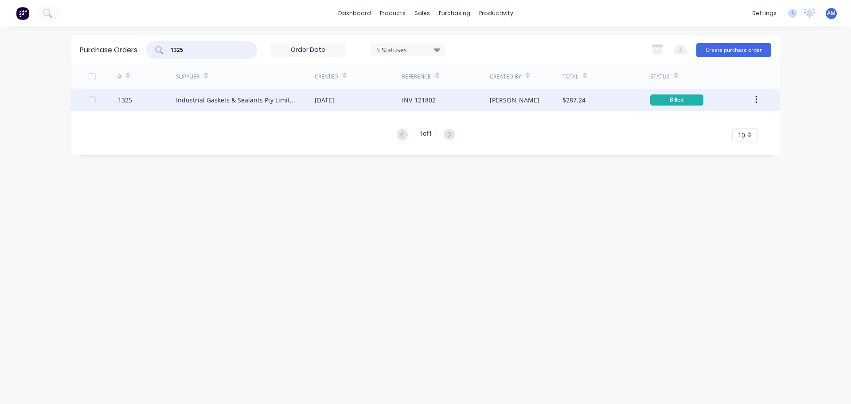
type input "1325"
click at [261, 98] on div "Industrial Gaskets & Sealants Pty Limited" at bounding box center [236, 99] width 121 height 9
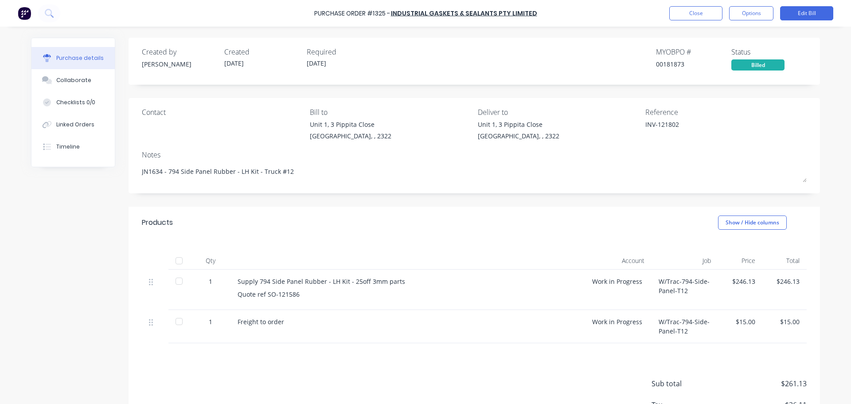
click at [176, 261] on div at bounding box center [179, 261] width 18 height 18
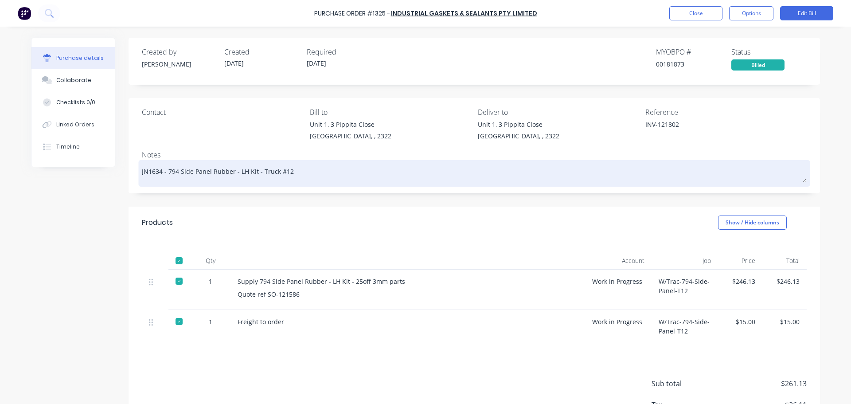
drag, startPoint x: 291, startPoint y: 170, endPoint x: 164, endPoint y: 172, distance: 126.8
click at [164, 172] on textarea "JN1634 - 794 Side Panel Rubber - LH Kit - Truck #12" at bounding box center [474, 172] width 665 height 20
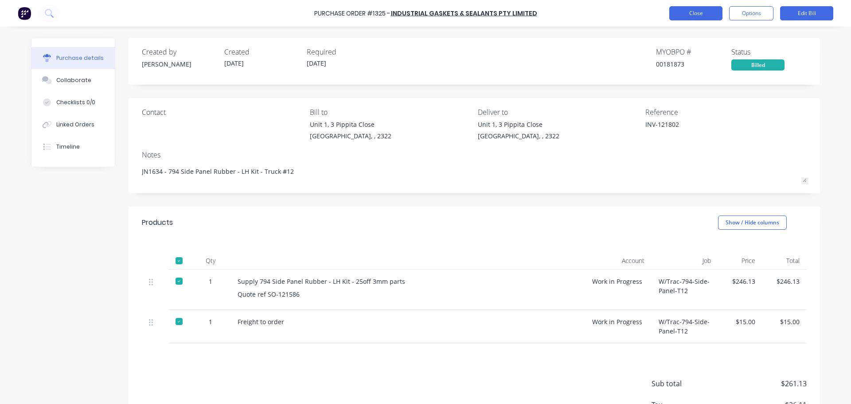
click at [694, 12] on button "Close" at bounding box center [695, 13] width 53 height 14
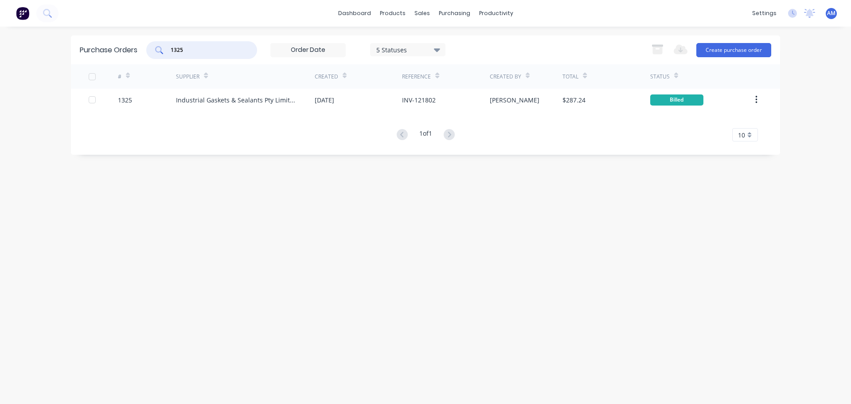
drag, startPoint x: 198, startPoint y: 49, endPoint x: 179, endPoint y: 51, distance: 19.1
click at [179, 51] on input "1325" at bounding box center [207, 50] width 74 height 9
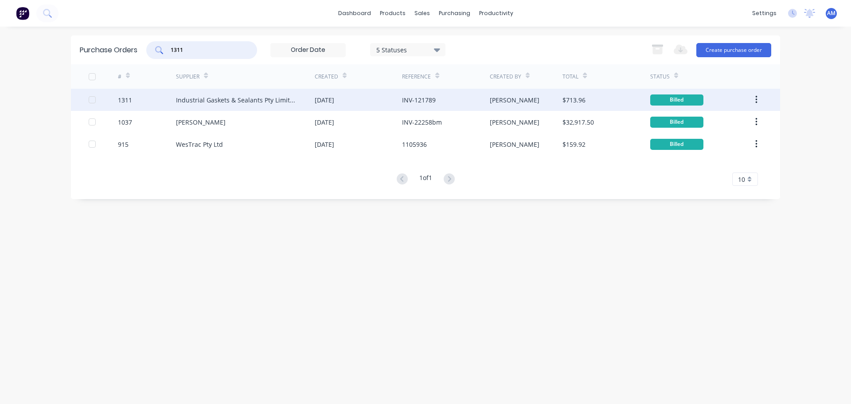
type input "1311"
click at [203, 101] on div "Industrial Gaskets & Sealants Pty Limited" at bounding box center [236, 99] width 121 height 9
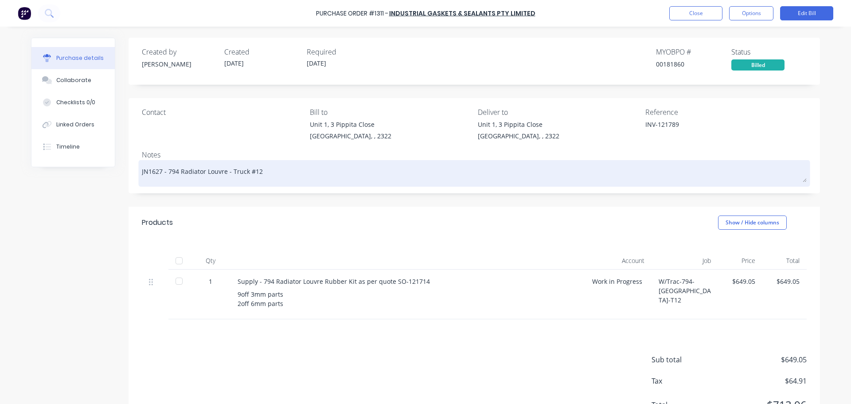
drag, startPoint x: 257, startPoint y: 171, endPoint x: 163, endPoint y: 173, distance: 94.0
click at [163, 173] on textarea "JN1627 - 794 Radiator Louvre - Truck #12" at bounding box center [474, 172] width 665 height 20
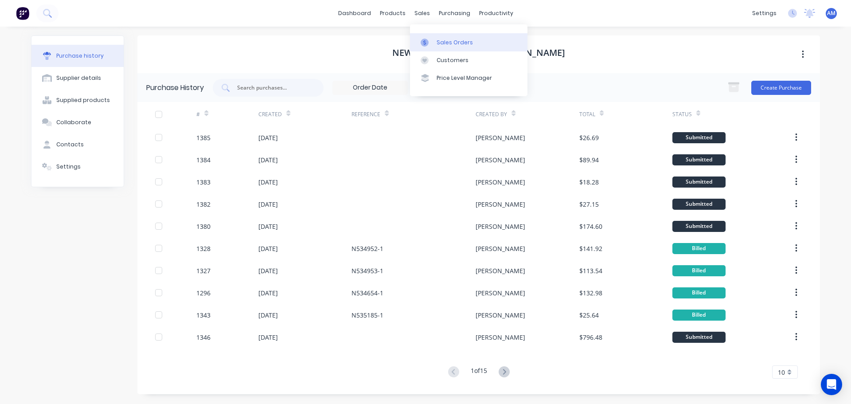
click at [446, 43] on div "Sales Orders" at bounding box center [455, 43] width 36 height 8
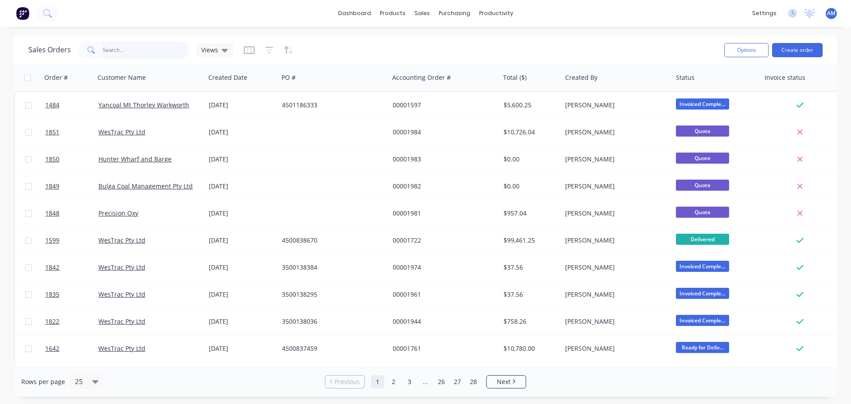
click at [116, 47] on input "text" at bounding box center [146, 50] width 86 height 18
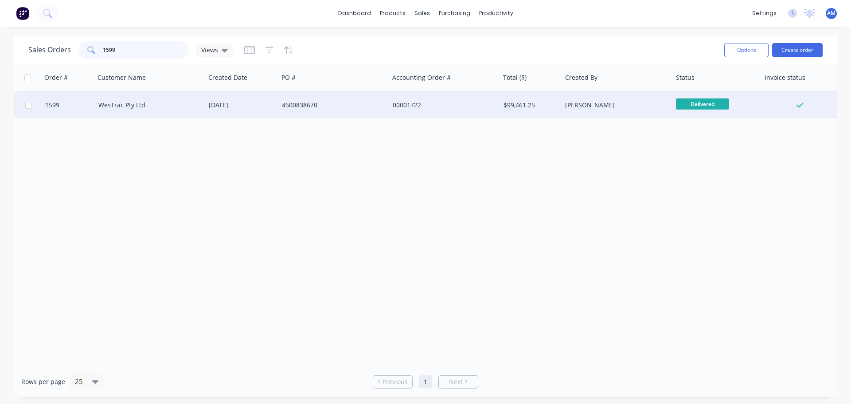
type input "1599"
click at [238, 98] on div "[DATE]" at bounding box center [241, 105] width 73 height 27
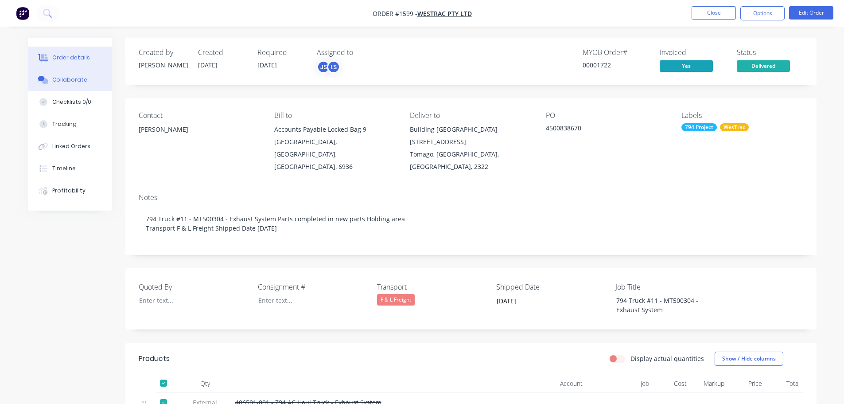
click at [78, 82] on div "Collaborate" at bounding box center [69, 80] width 35 height 8
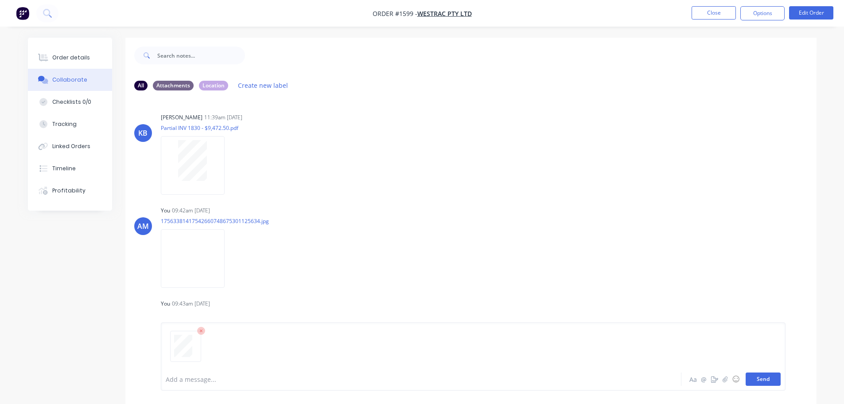
click at [767, 377] on button "Send" at bounding box center [763, 378] width 35 height 13
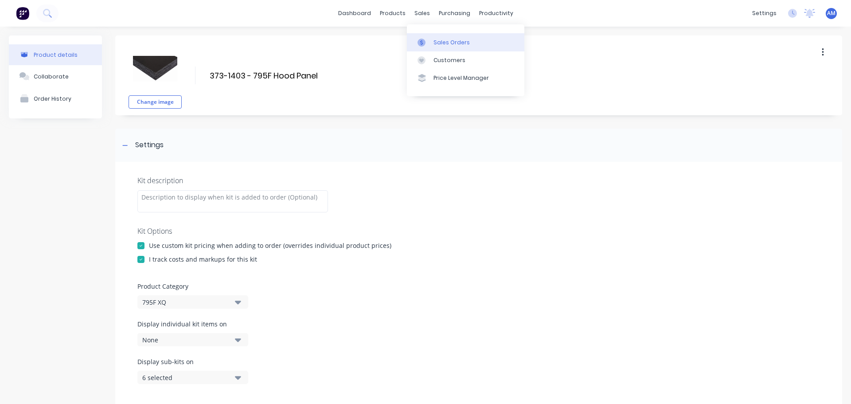
click at [447, 42] on div "Sales Orders" at bounding box center [452, 43] width 36 height 8
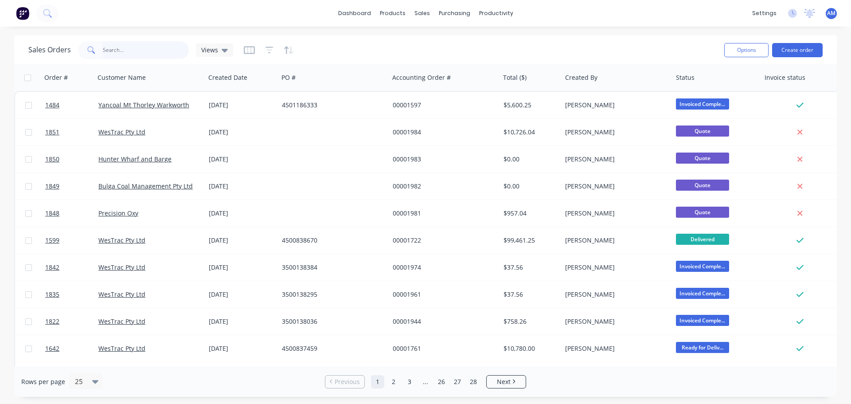
click at [131, 48] on input "text" at bounding box center [146, 50] width 86 height 18
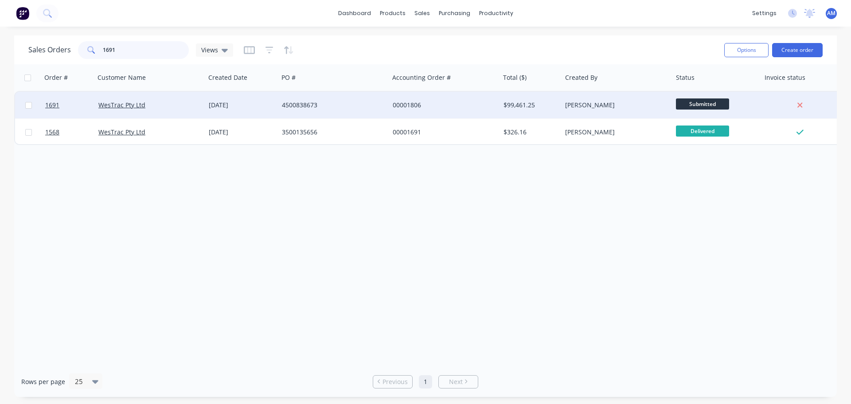
type input "1691"
click at [317, 102] on div "4500838673" at bounding box center [331, 105] width 98 height 9
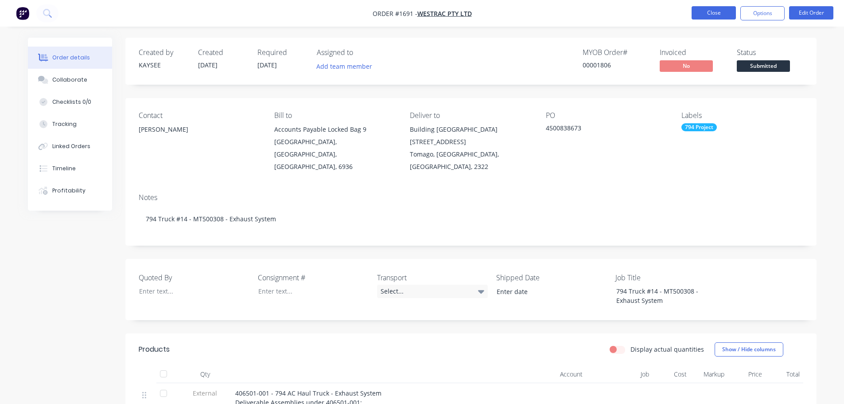
click at [711, 16] on button "Close" at bounding box center [714, 12] width 44 height 13
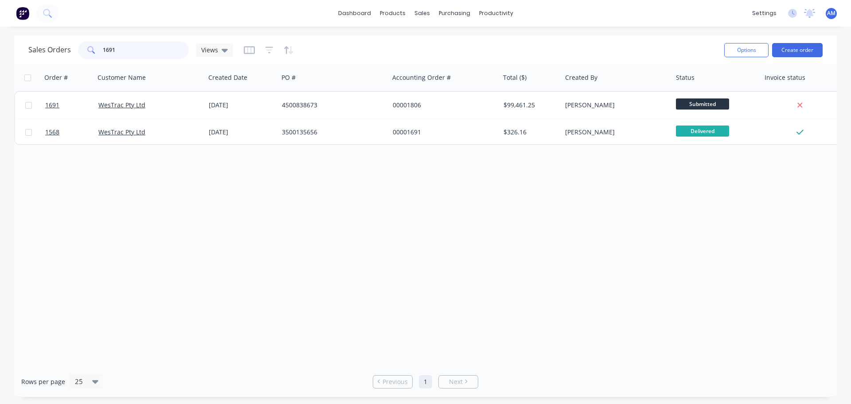
drag, startPoint x: 119, startPoint y: 48, endPoint x: 97, endPoint y: 45, distance: 21.9
click at [97, 45] on div "1691" at bounding box center [133, 50] width 111 height 18
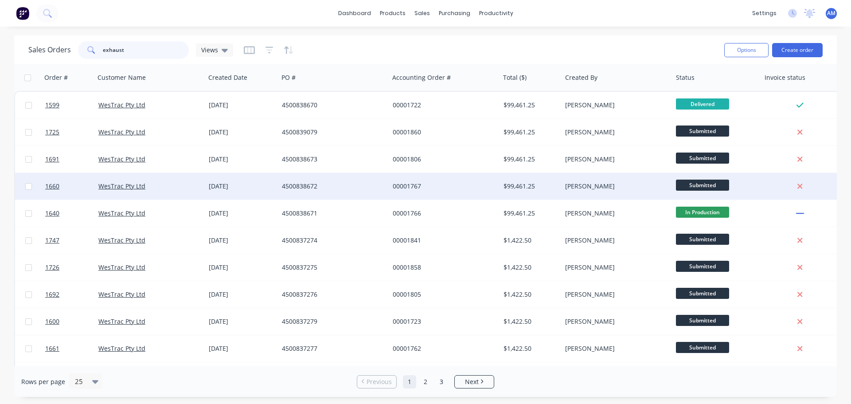
type input "exhaust"
click at [293, 187] on div "4500838672" at bounding box center [331, 186] width 98 height 9
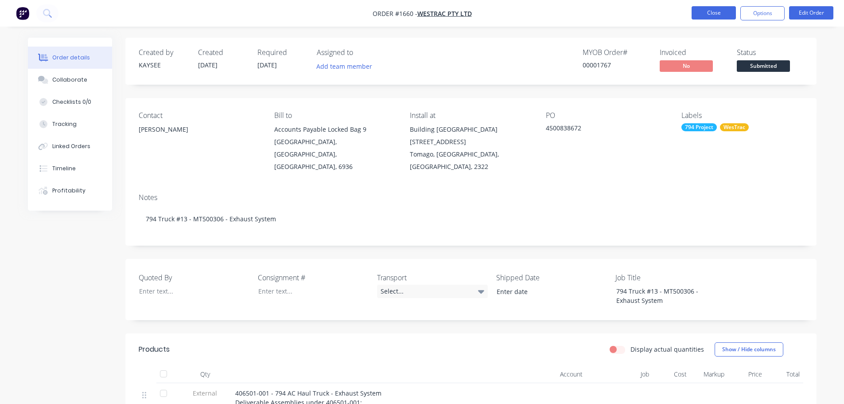
click at [701, 13] on button "Close" at bounding box center [714, 12] width 44 height 13
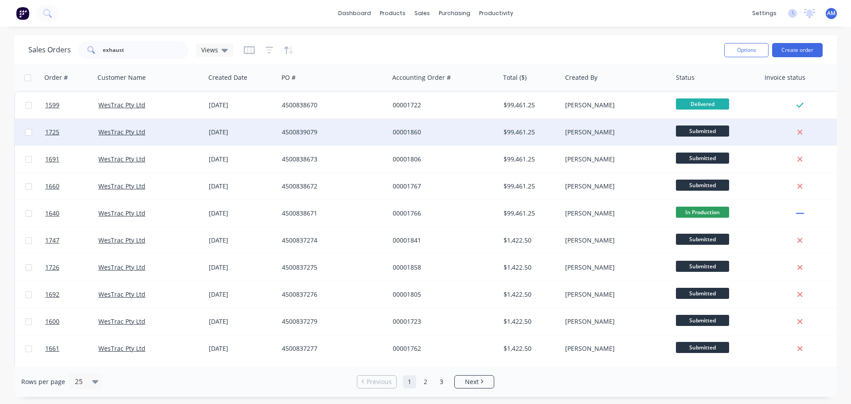
click at [229, 129] on div "06 Aug 2025" at bounding box center [242, 132] width 66 height 9
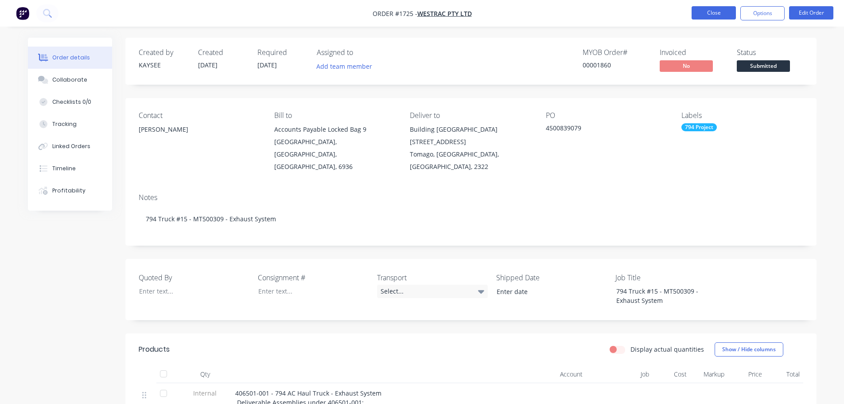
click at [712, 13] on button "Close" at bounding box center [714, 12] width 44 height 13
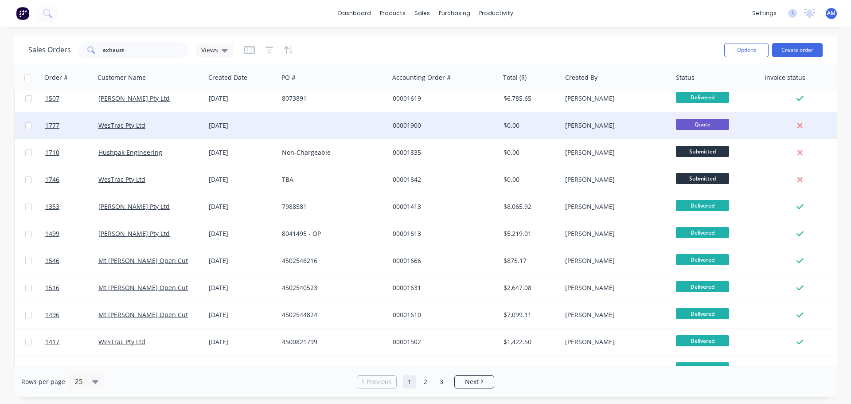
scroll to position [405, 0]
